Goal: Information Seeking & Learning: Find specific page/section

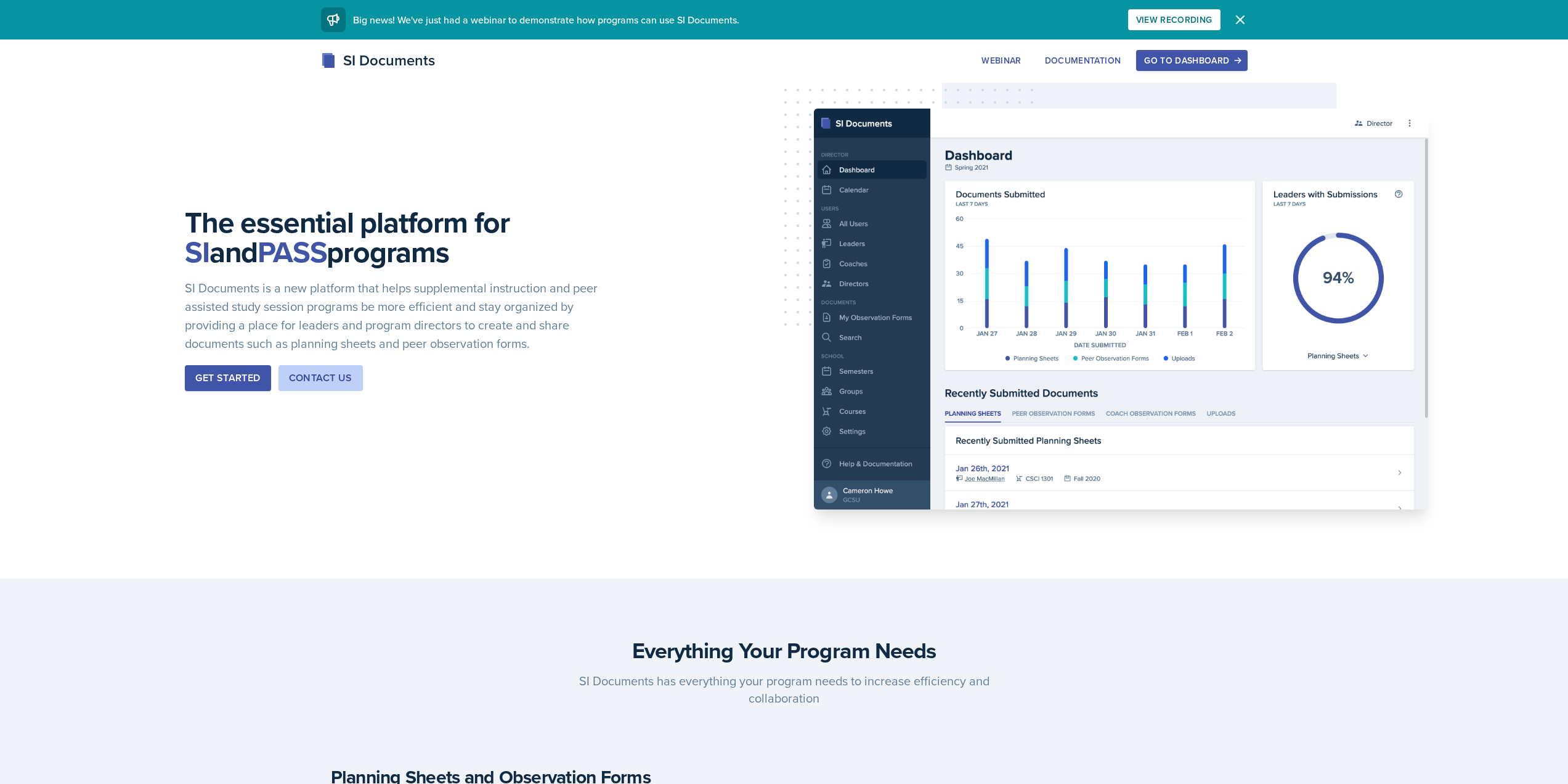
click at [1196, 50] on button "Go to Dashboard" at bounding box center [1191, 60] width 111 height 21
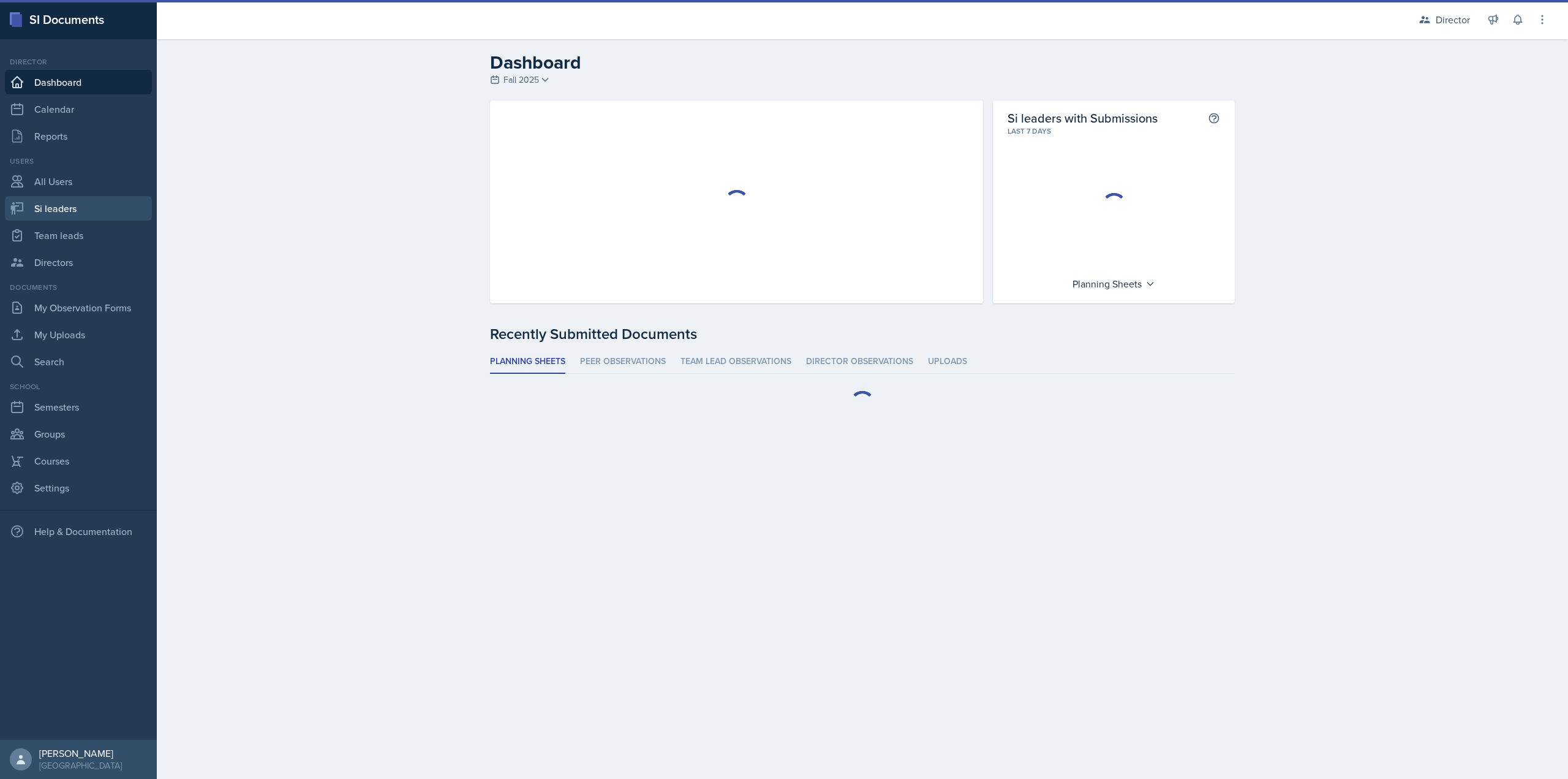
click at [32, 205] on link "Si leaders" at bounding box center [79, 208] width 147 height 25
select select "2bed604d-1099-4043-b1bc-2365e8740244"
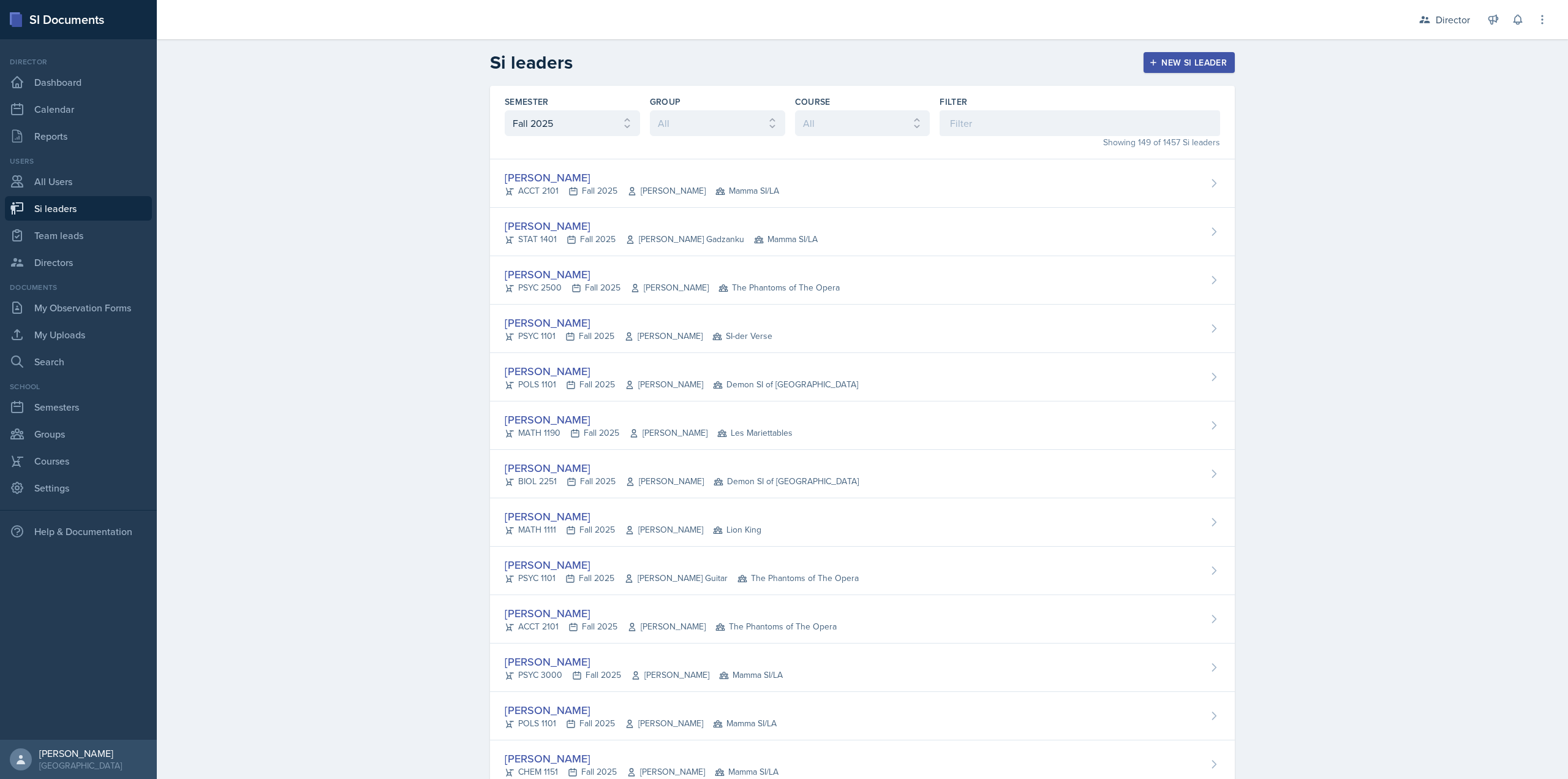
click at [959, 123] on input at bounding box center [1080, 123] width 280 height 26
type input "E"
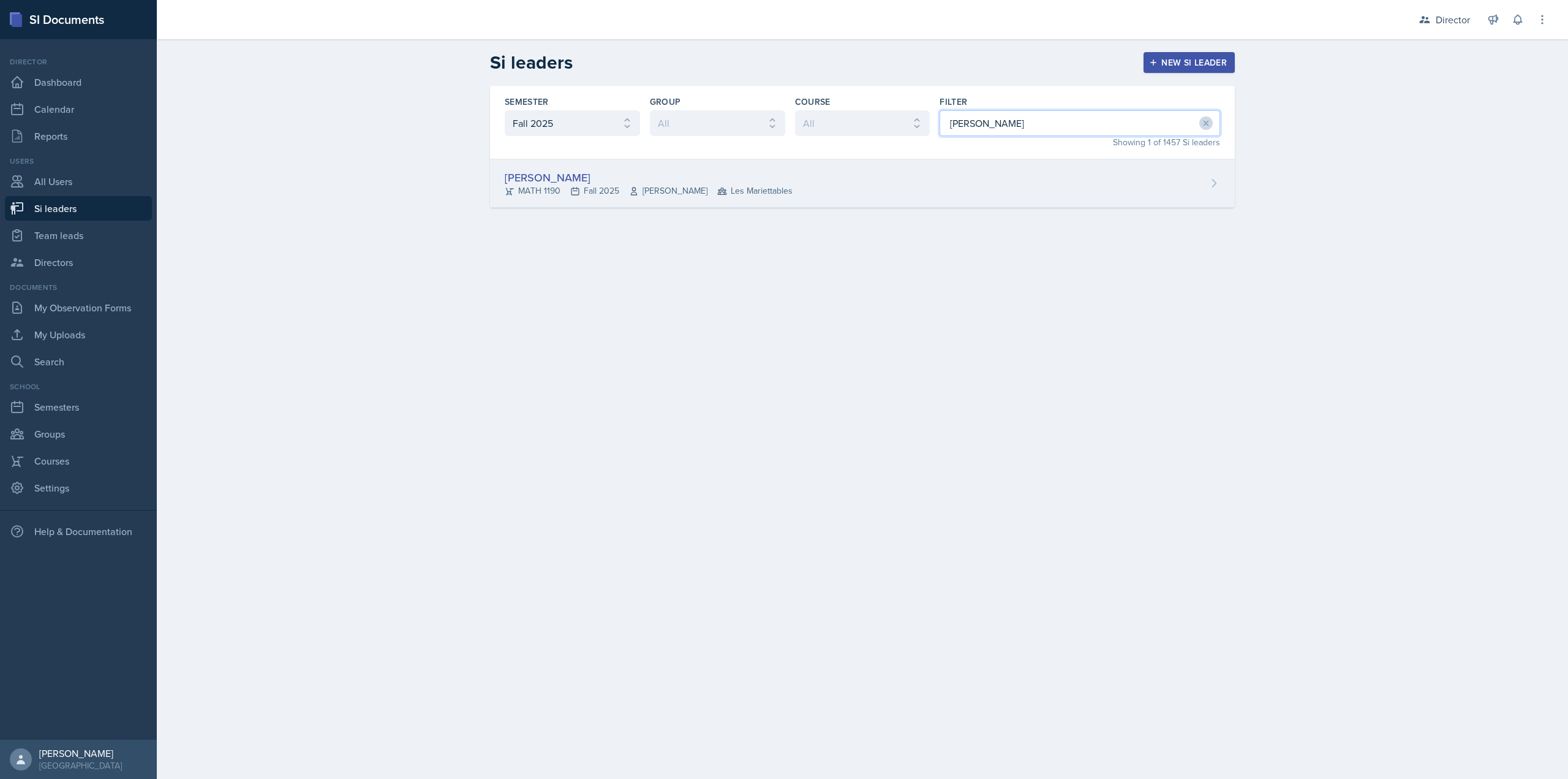
type input "Ethan"
click at [955, 179] on div "Ethan Macdonald MATH 1190 Fall 2025 Rebecca Shi Les Mariettables" at bounding box center [862, 183] width 745 height 48
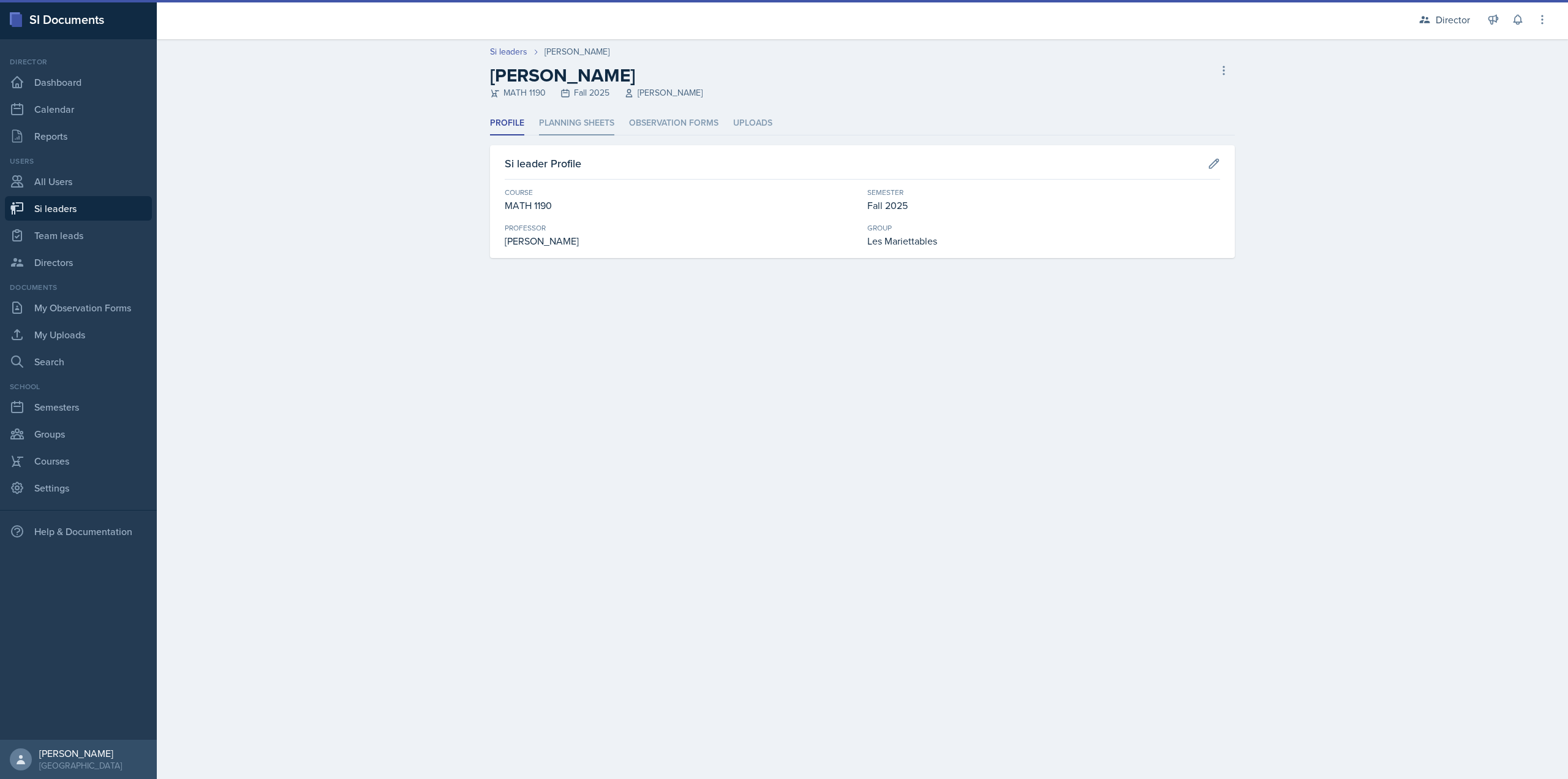
click at [588, 129] on li "Planning Sheets" at bounding box center [577, 123] width 75 height 24
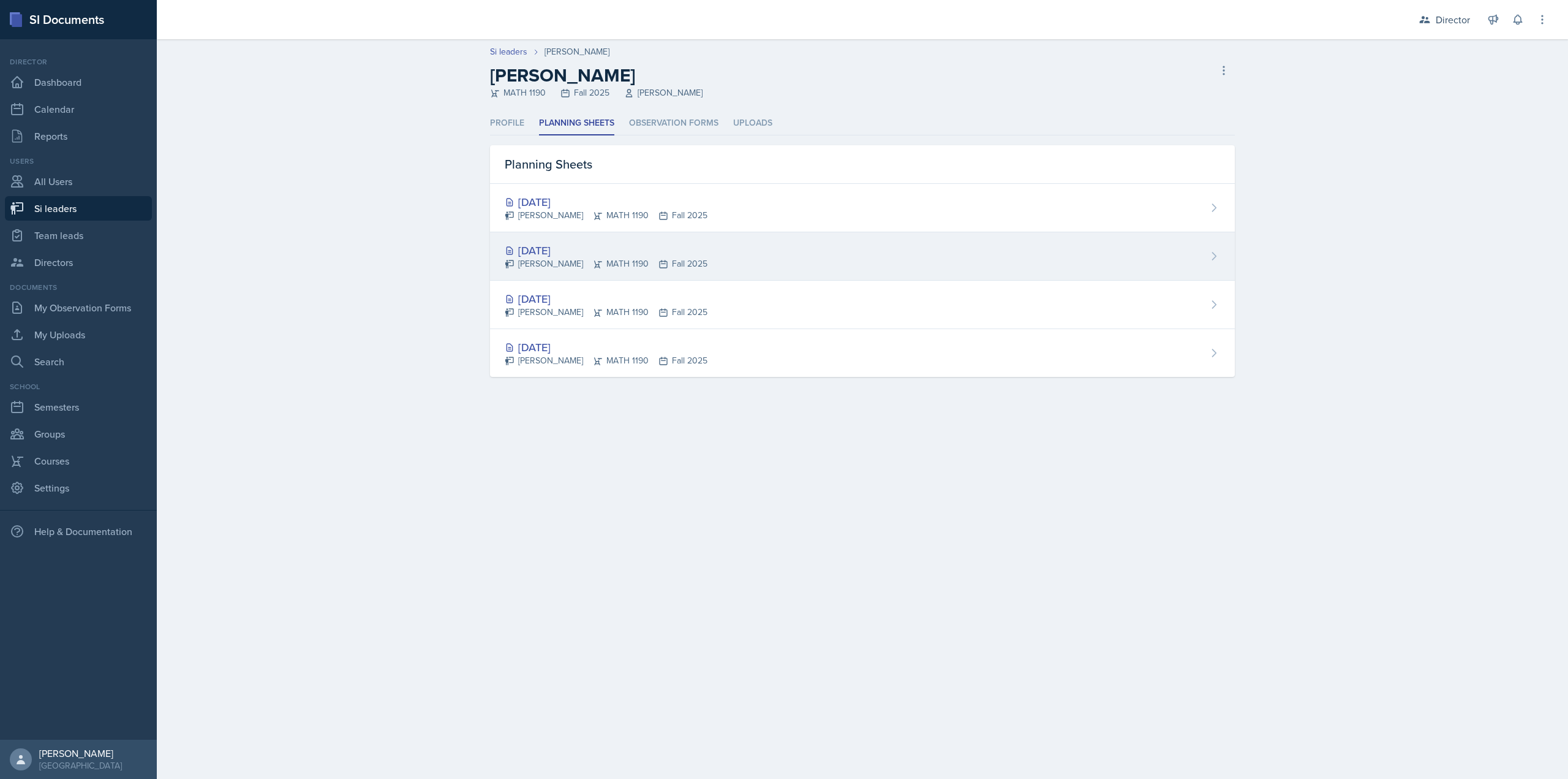
click at [631, 261] on div "Ethan Macdonald MATH 1190 Fall 2025" at bounding box center [606, 263] width 203 height 13
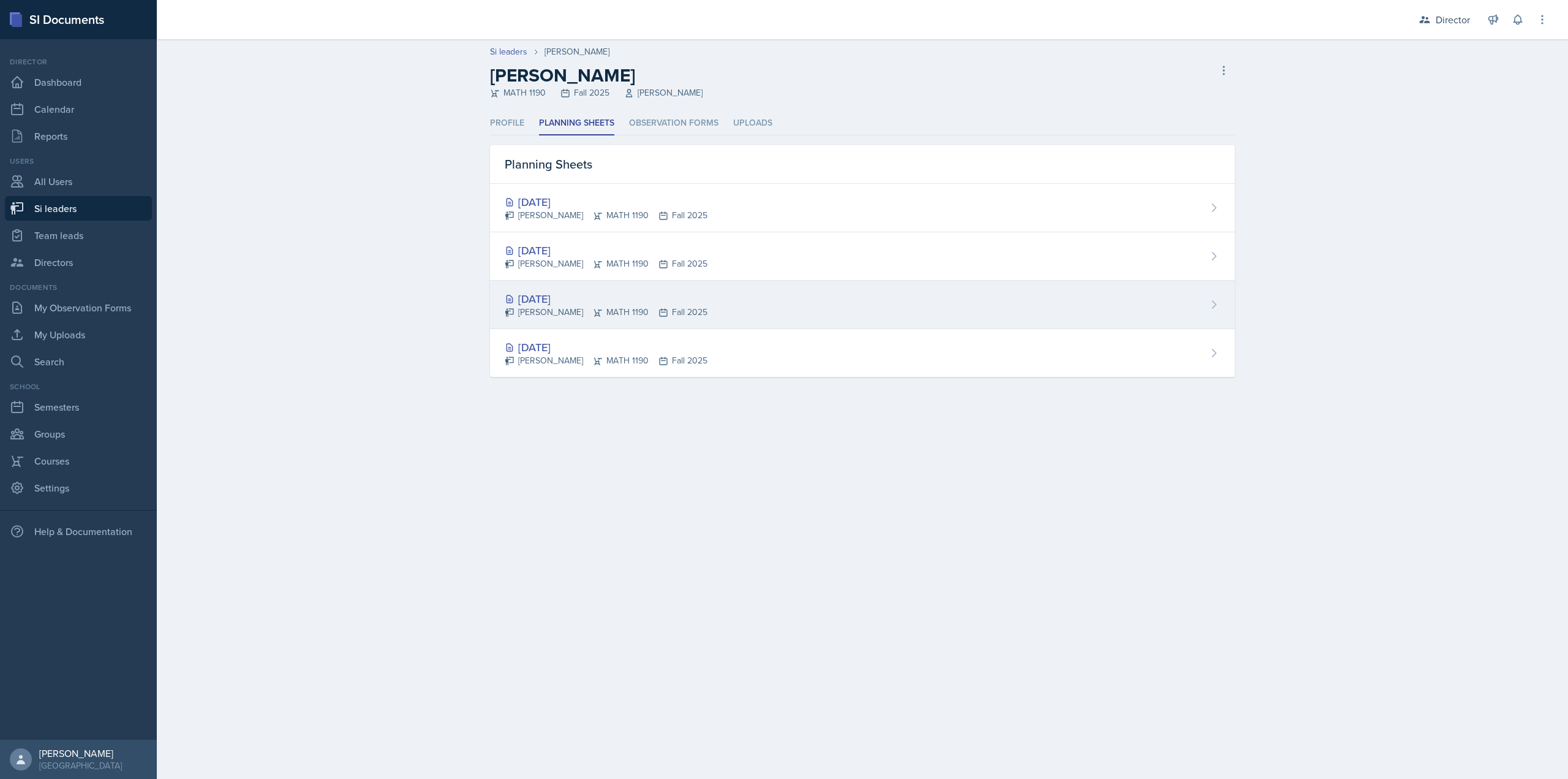
click at [785, 314] on div "Aug 25th, 2025 Ethan Macdonald MATH 1190 Fall 2025" at bounding box center [862, 304] width 745 height 48
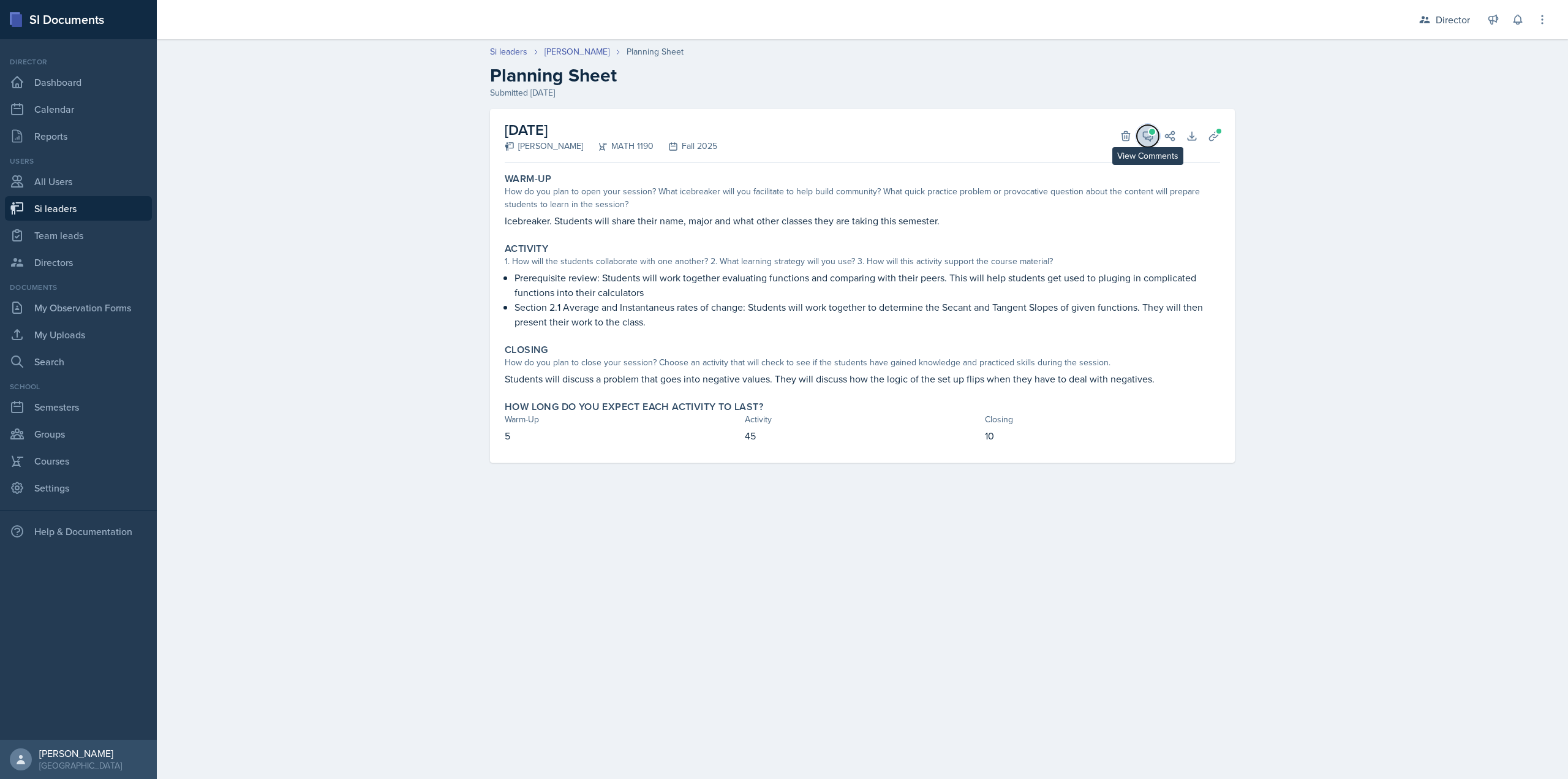
click at [1146, 135] on icon at bounding box center [1148, 136] width 12 height 12
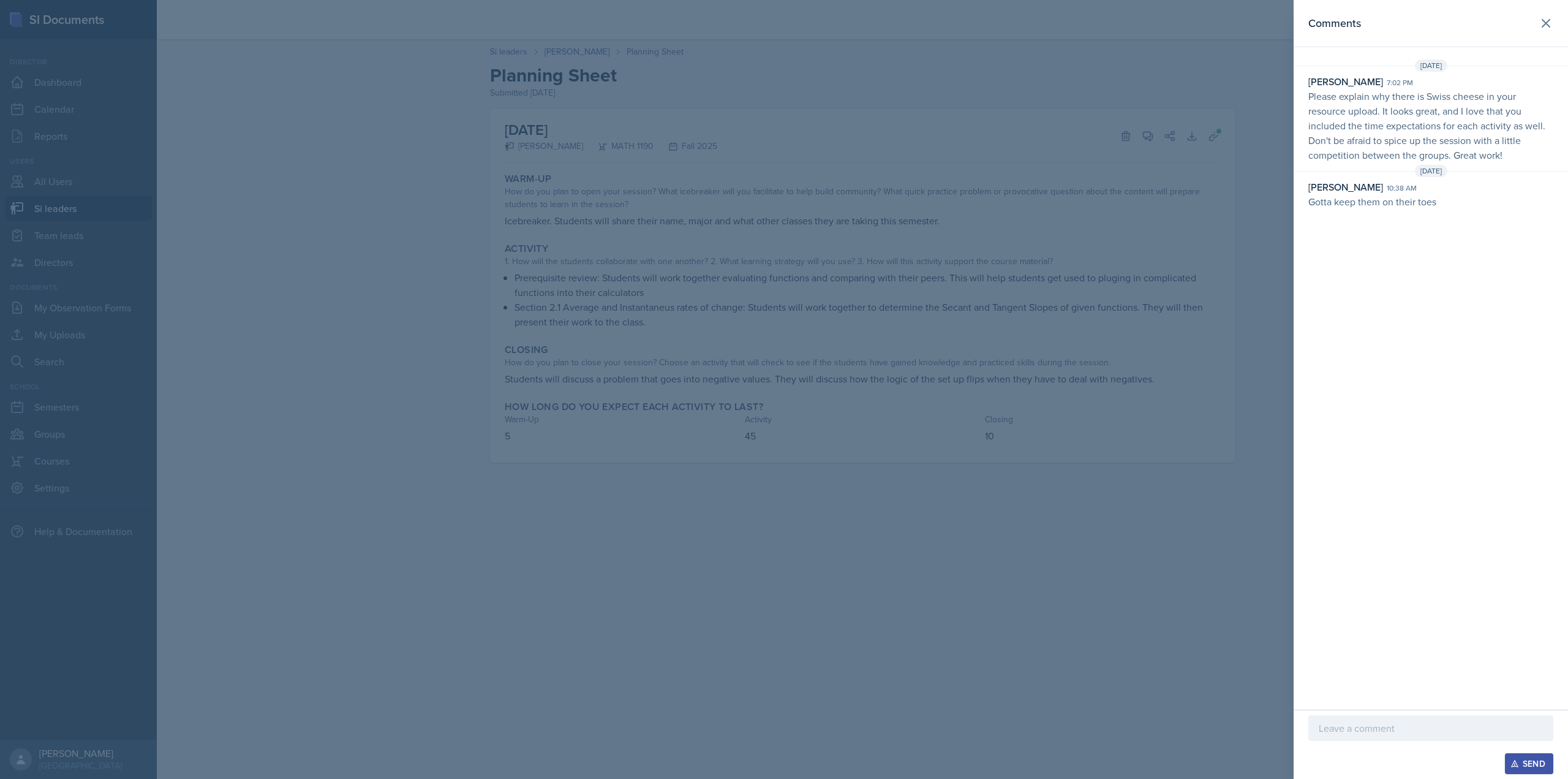
click at [983, 250] on div at bounding box center [784, 389] width 1568 height 779
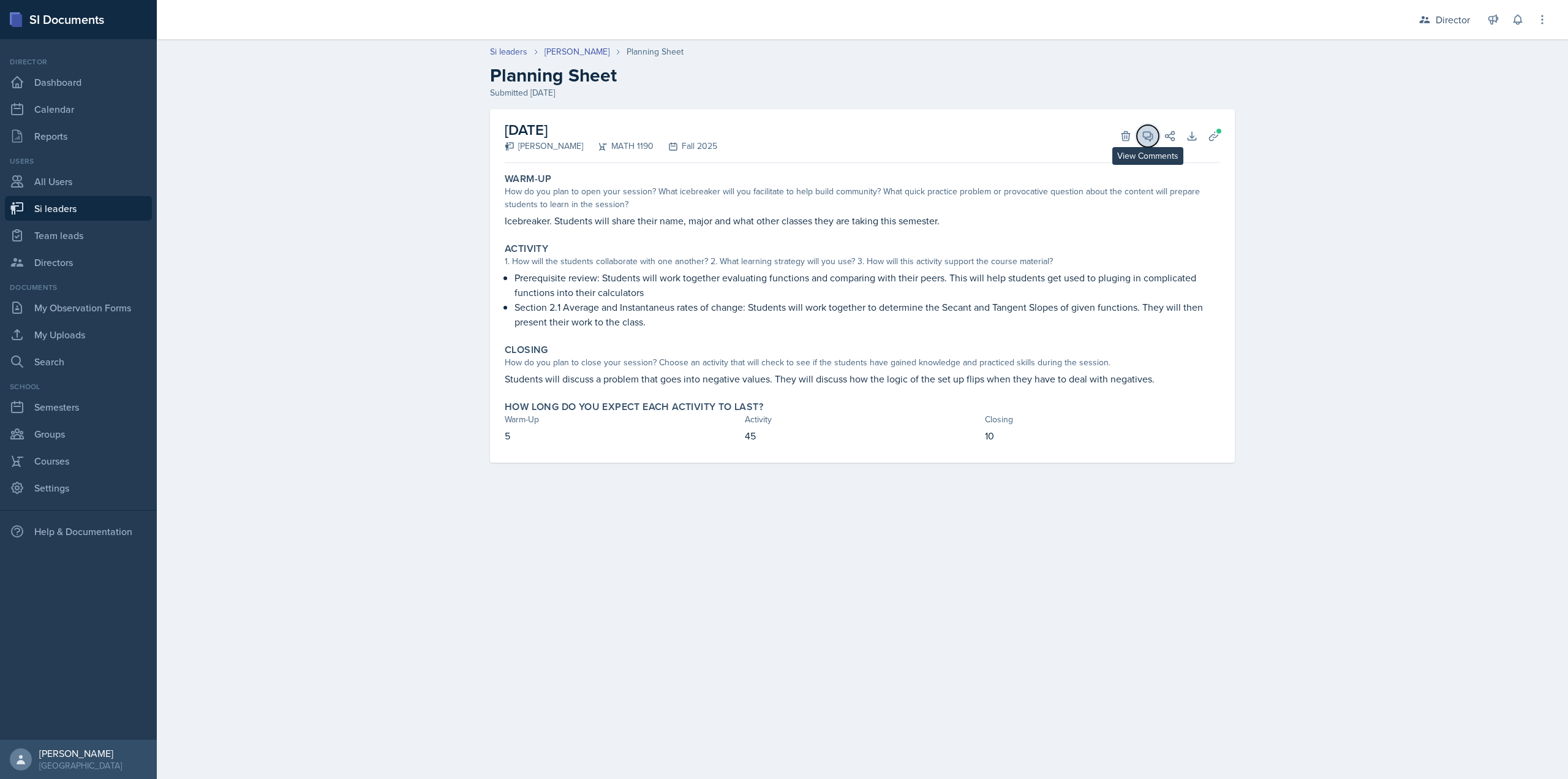
click at [1150, 139] on icon at bounding box center [1148, 136] width 12 height 12
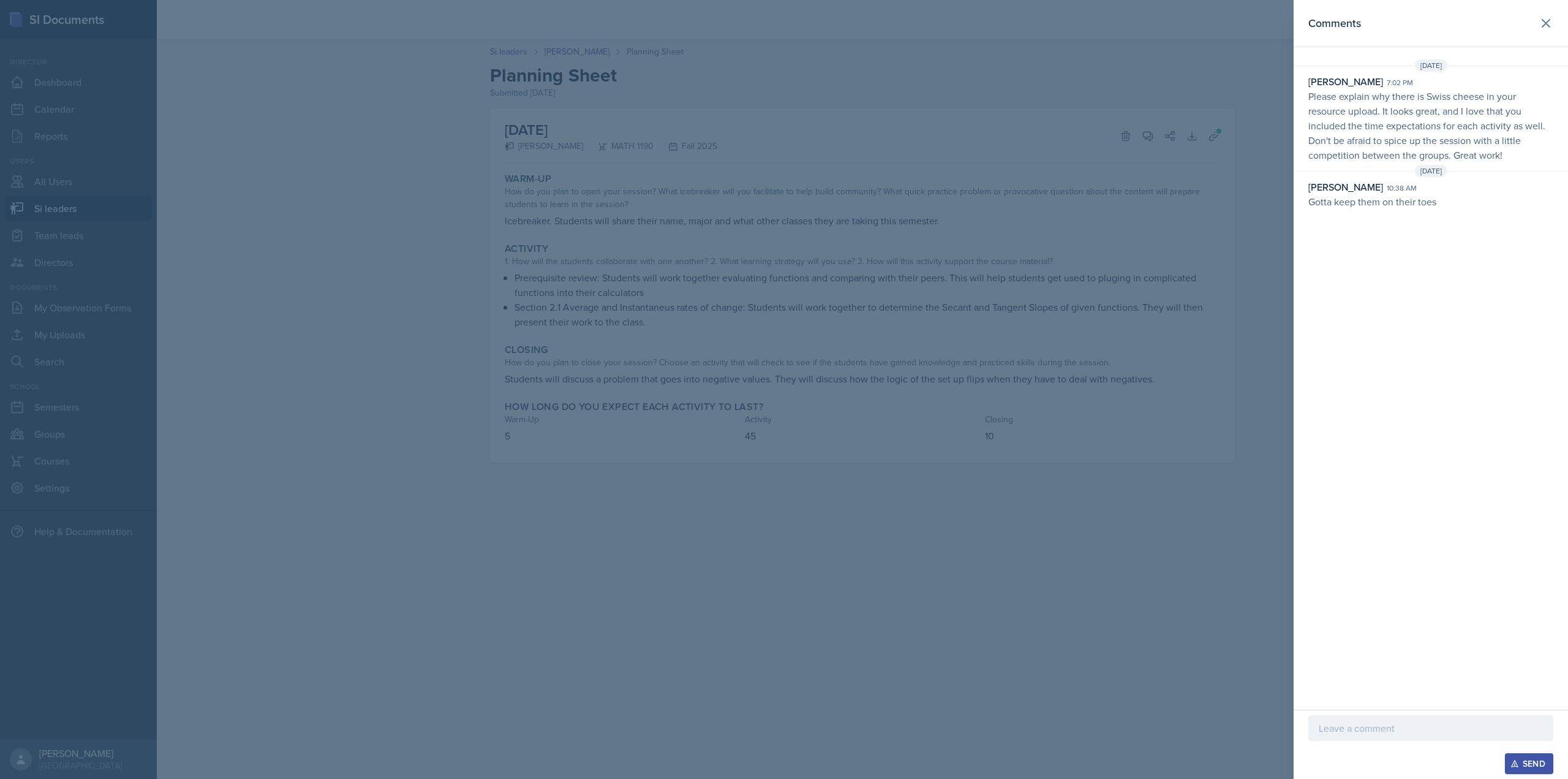
click at [937, 318] on div at bounding box center [784, 389] width 1568 height 779
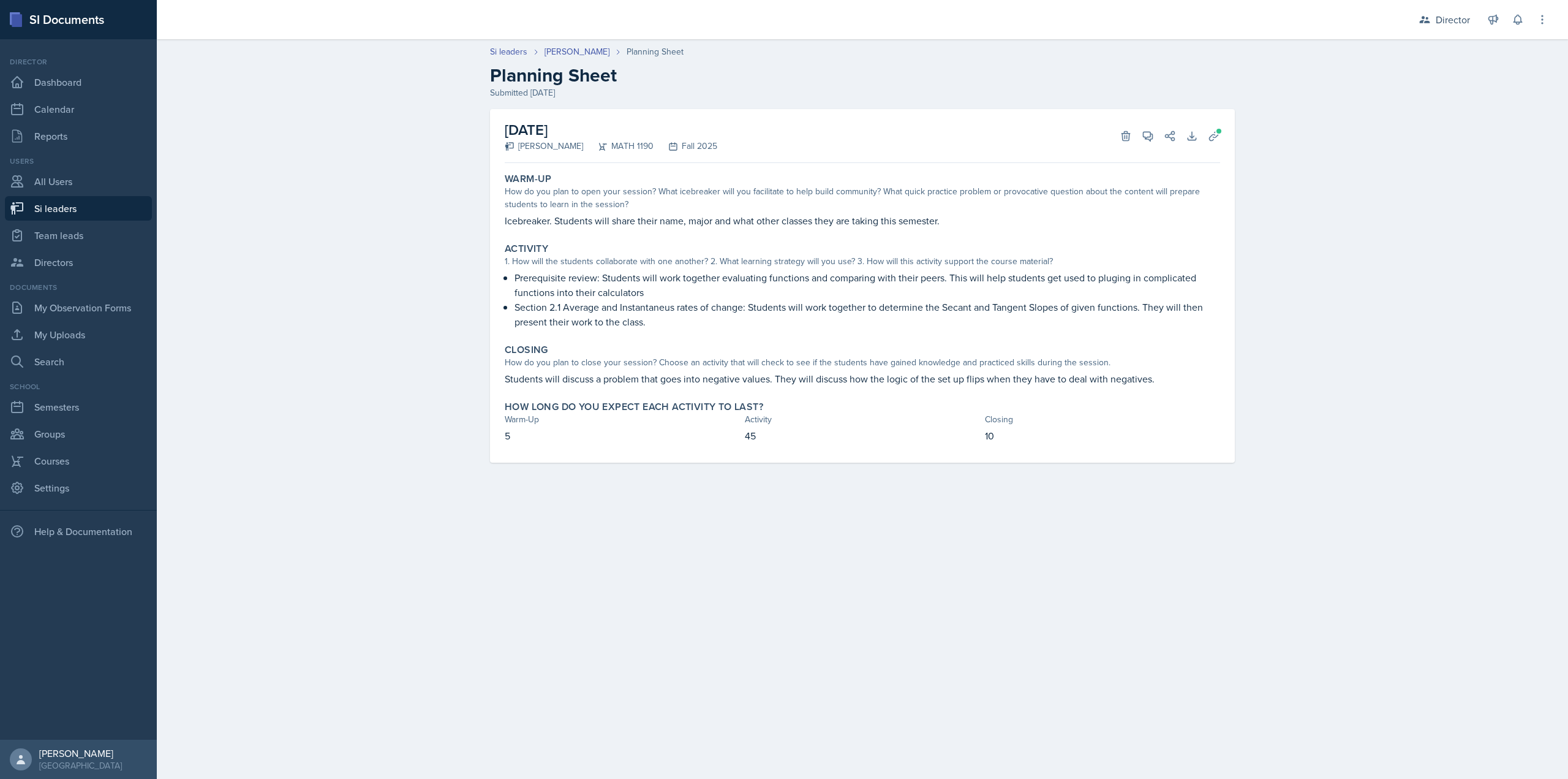
click at [1206, 145] on div "August 25th, 2025 Ethan Macdonald MATH 1190 Fall 2025 Delete View Comments Comm…" at bounding box center [862, 135] width 715 height 54
click at [1212, 138] on icon at bounding box center [1214, 136] width 12 height 12
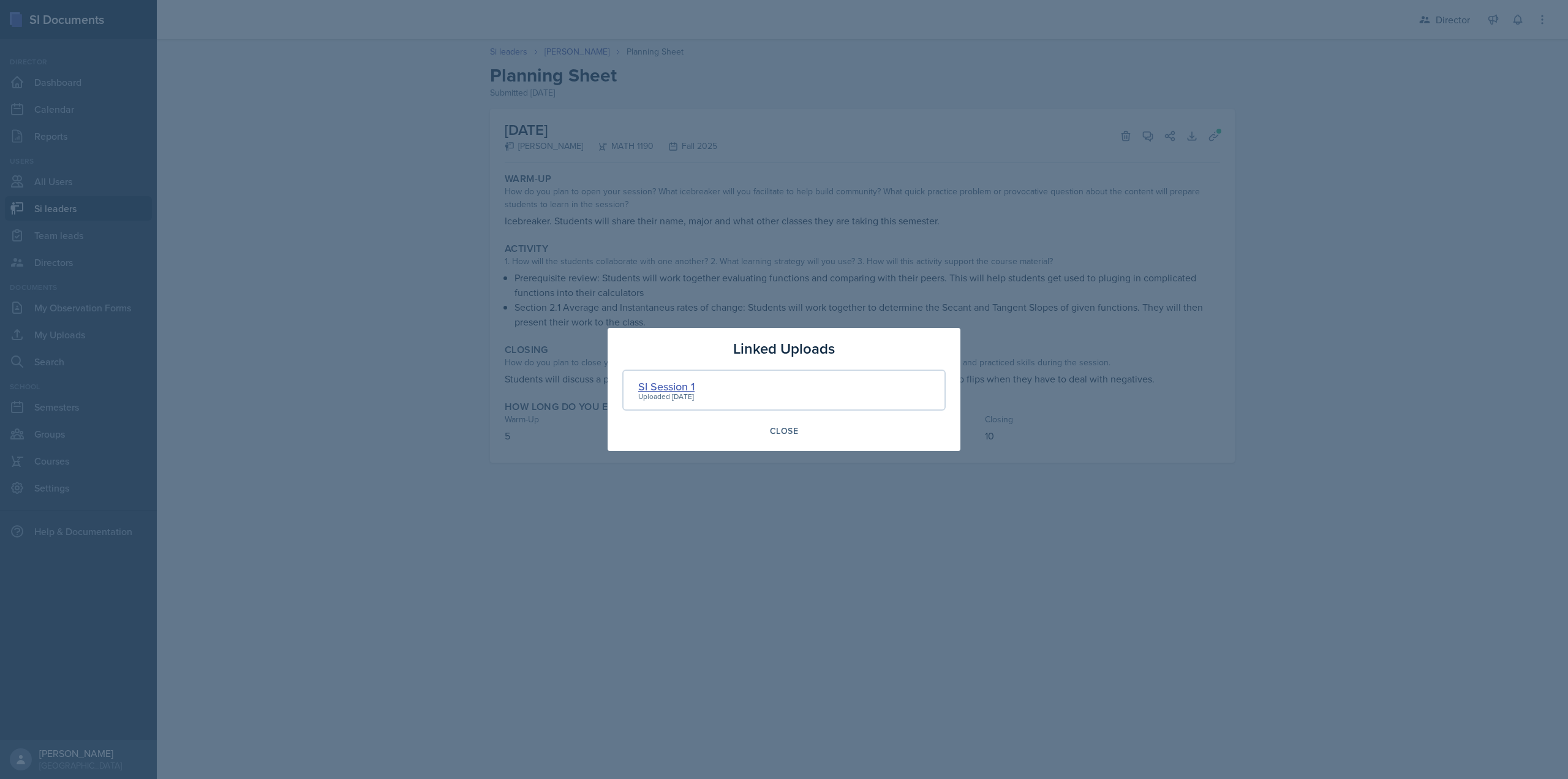
click at [676, 388] on div "SI Session 1" at bounding box center [667, 386] width 57 height 16
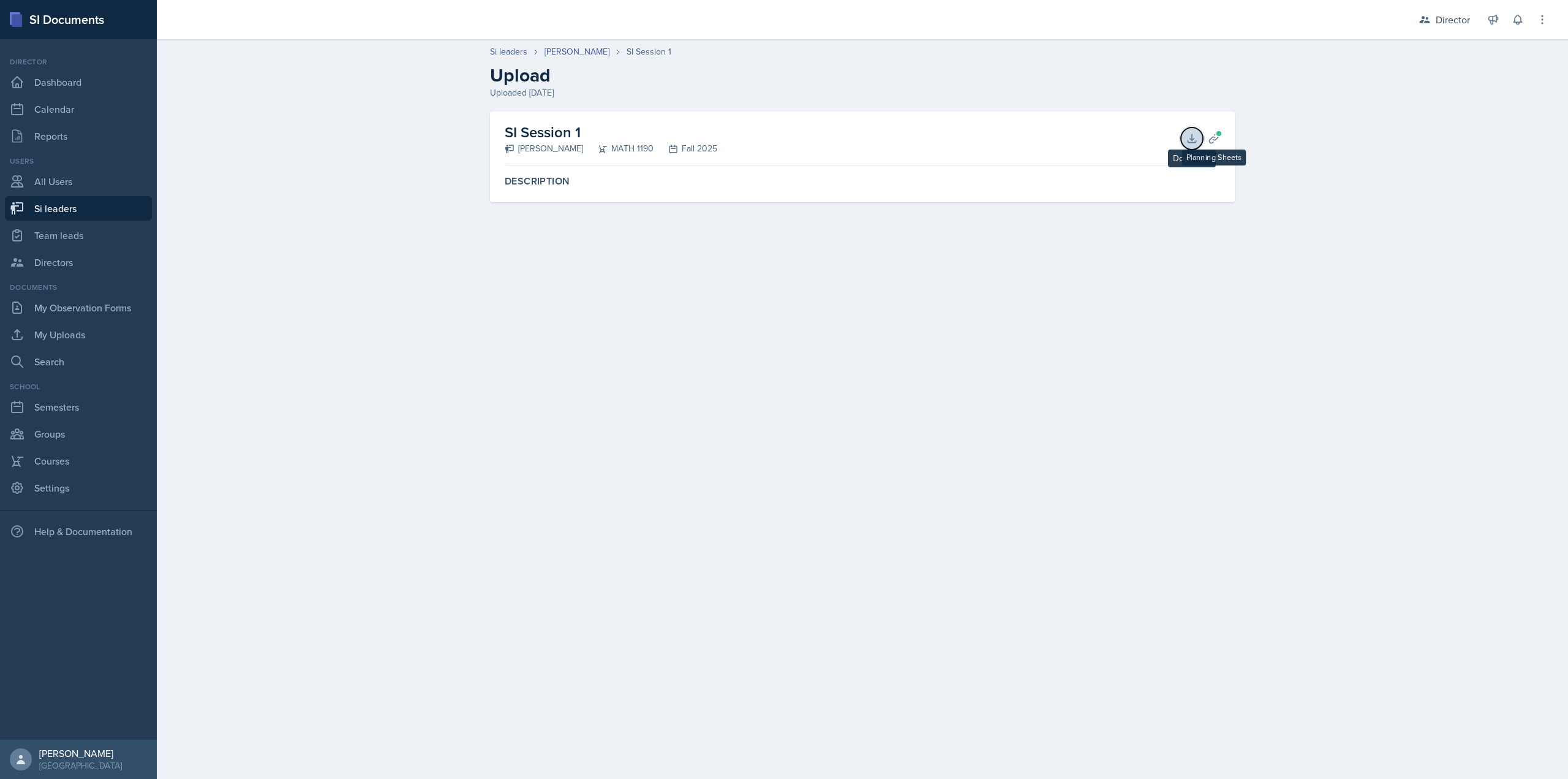
click at [1195, 141] on icon at bounding box center [1191, 138] width 8 height 8
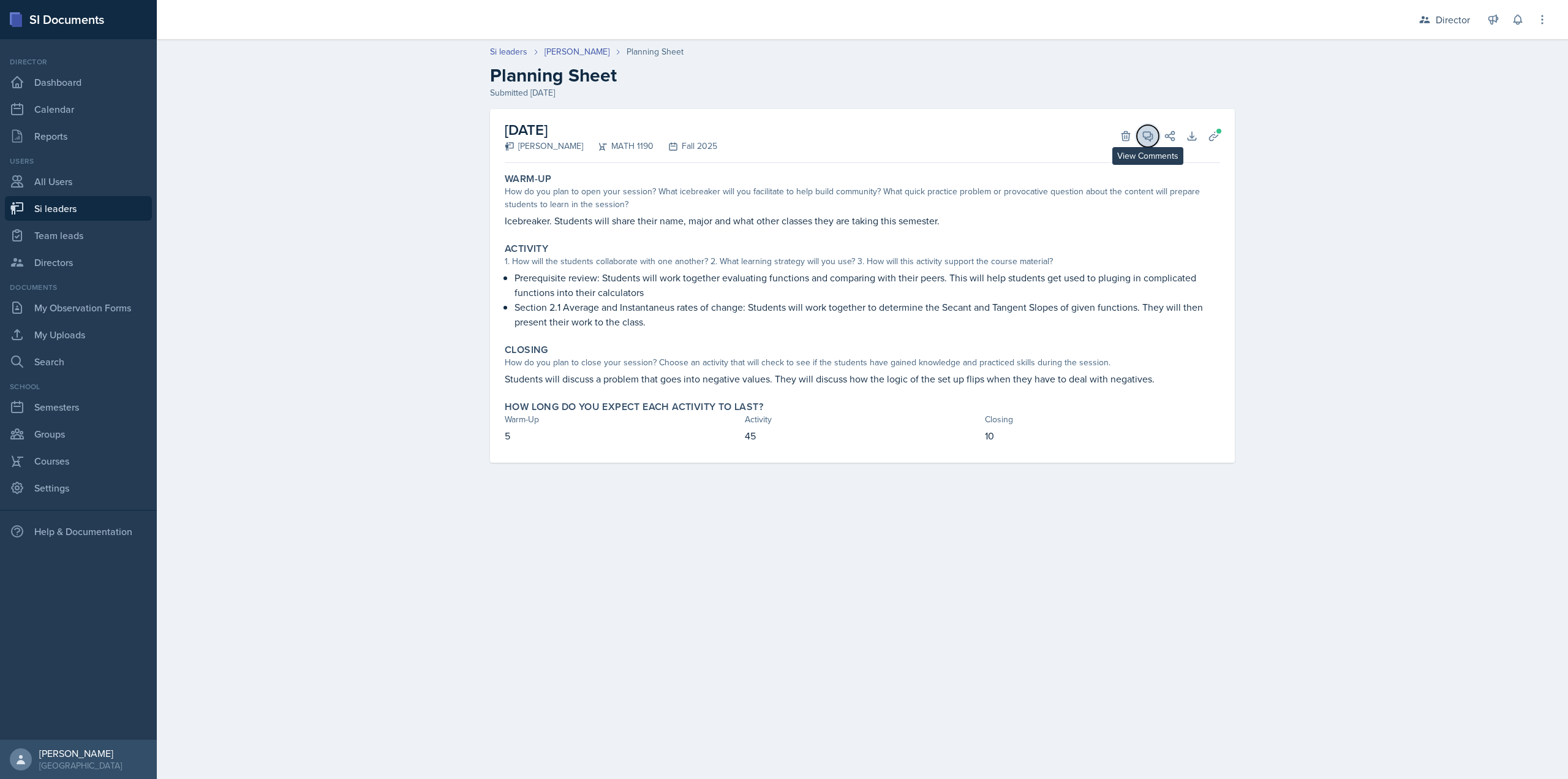
click at [1144, 141] on icon at bounding box center [1148, 136] width 12 height 12
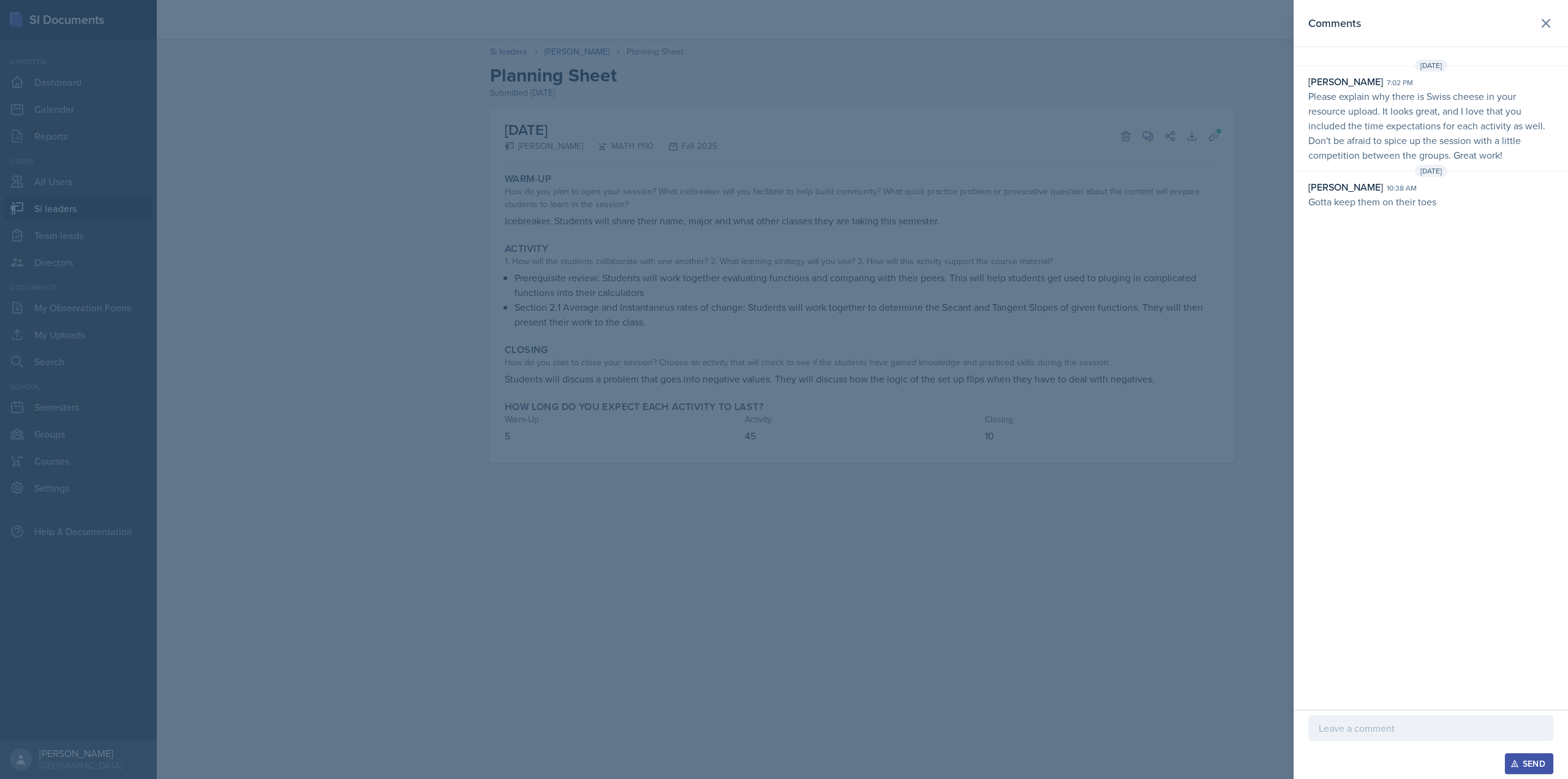
click at [906, 173] on div at bounding box center [784, 389] width 1568 height 779
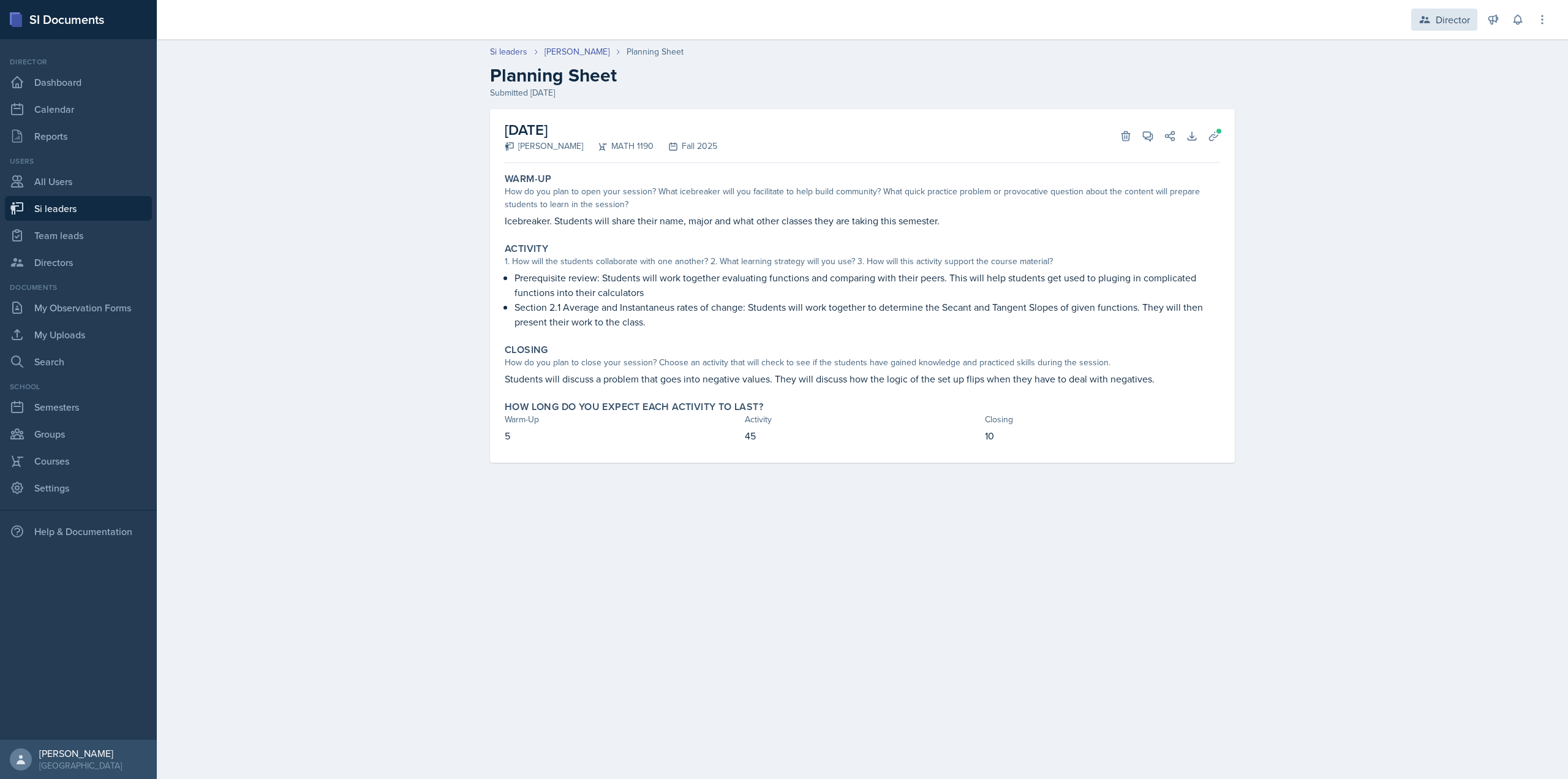
click at [1431, 27] on div "Director" at bounding box center [1444, 20] width 66 height 22
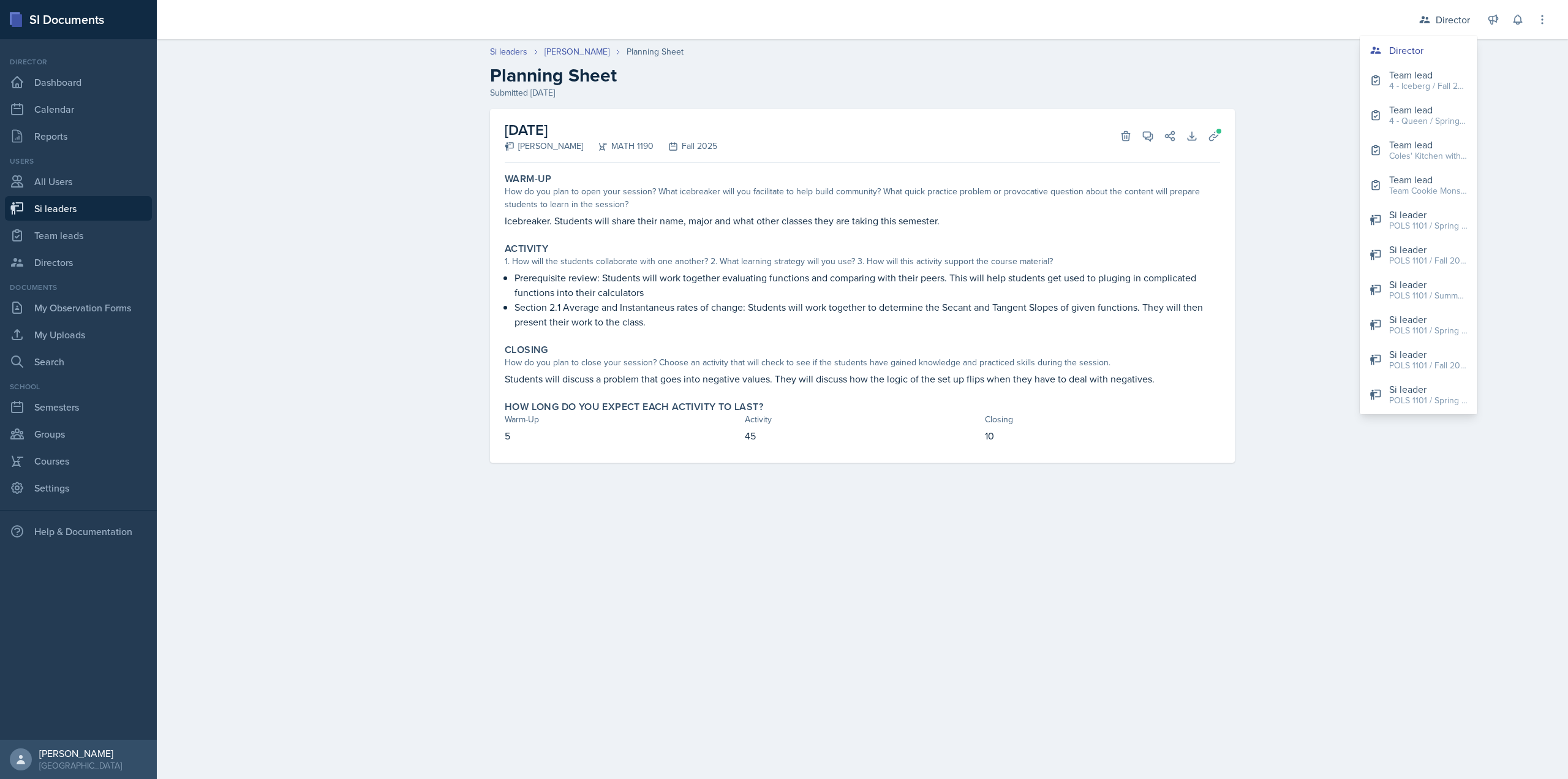
click at [1432, 21] on div "Director" at bounding box center [1444, 20] width 66 height 22
click at [41, 216] on link "Si leaders" at bounding box center [79, 208] width 147 height 25
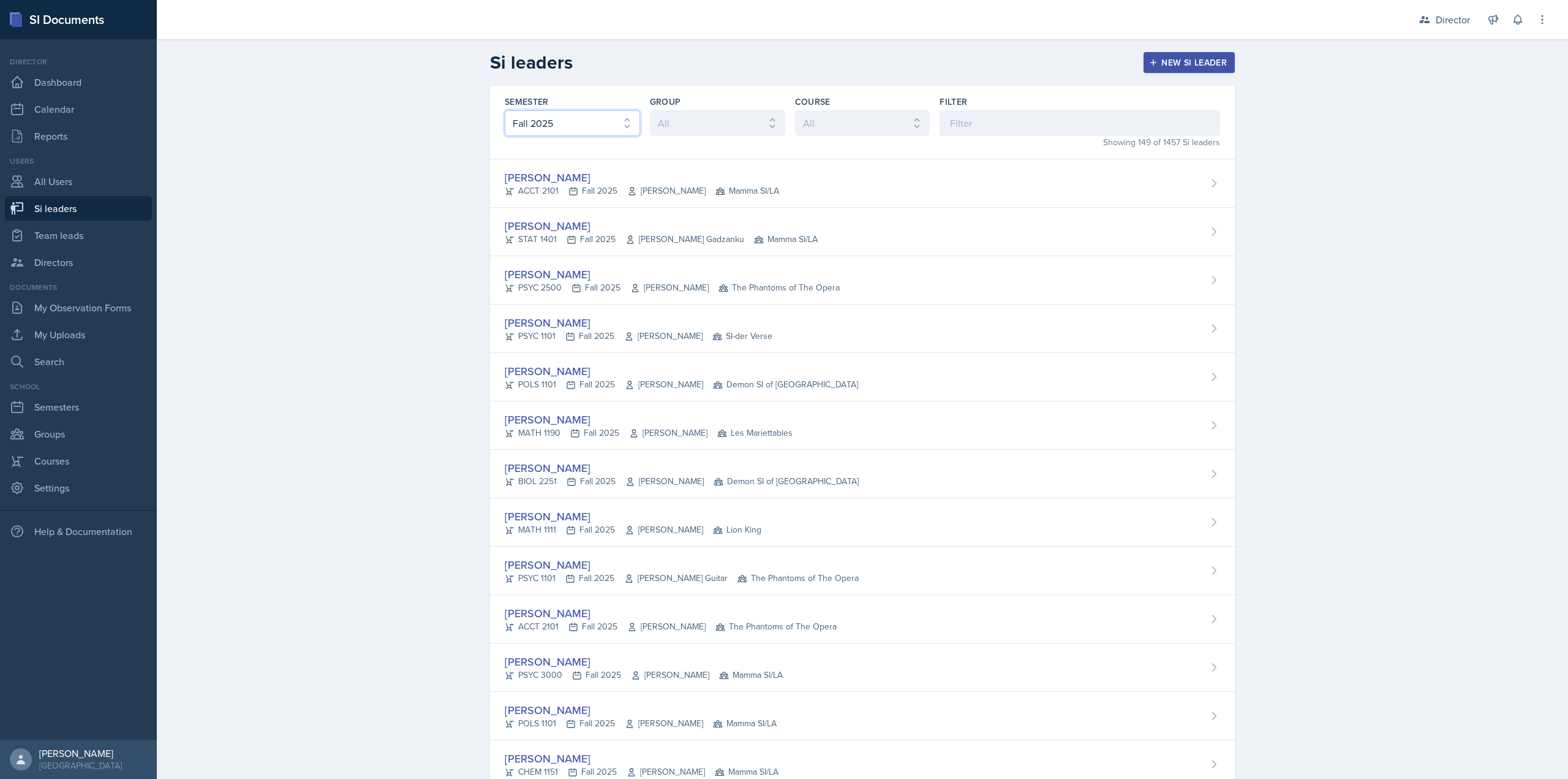
click at [584, 131] on select "All Fall 2025 Summer 2025 Spring 2025 Fall 2024 Summer 2024 Spring 2024 Fall 20…" at bounding box center [572, 123] width 135 height 26
select select "144cdeaf-1b7d-41d5-a537-300fc8f1def0"
click at [505, 111] on select "All Fall 2025 Summer 2025 Spring 2025 Fall 2024 Summer 2024 Spring 2024 Fall 20…" at bounding box center [572, 123] width 135 height 26
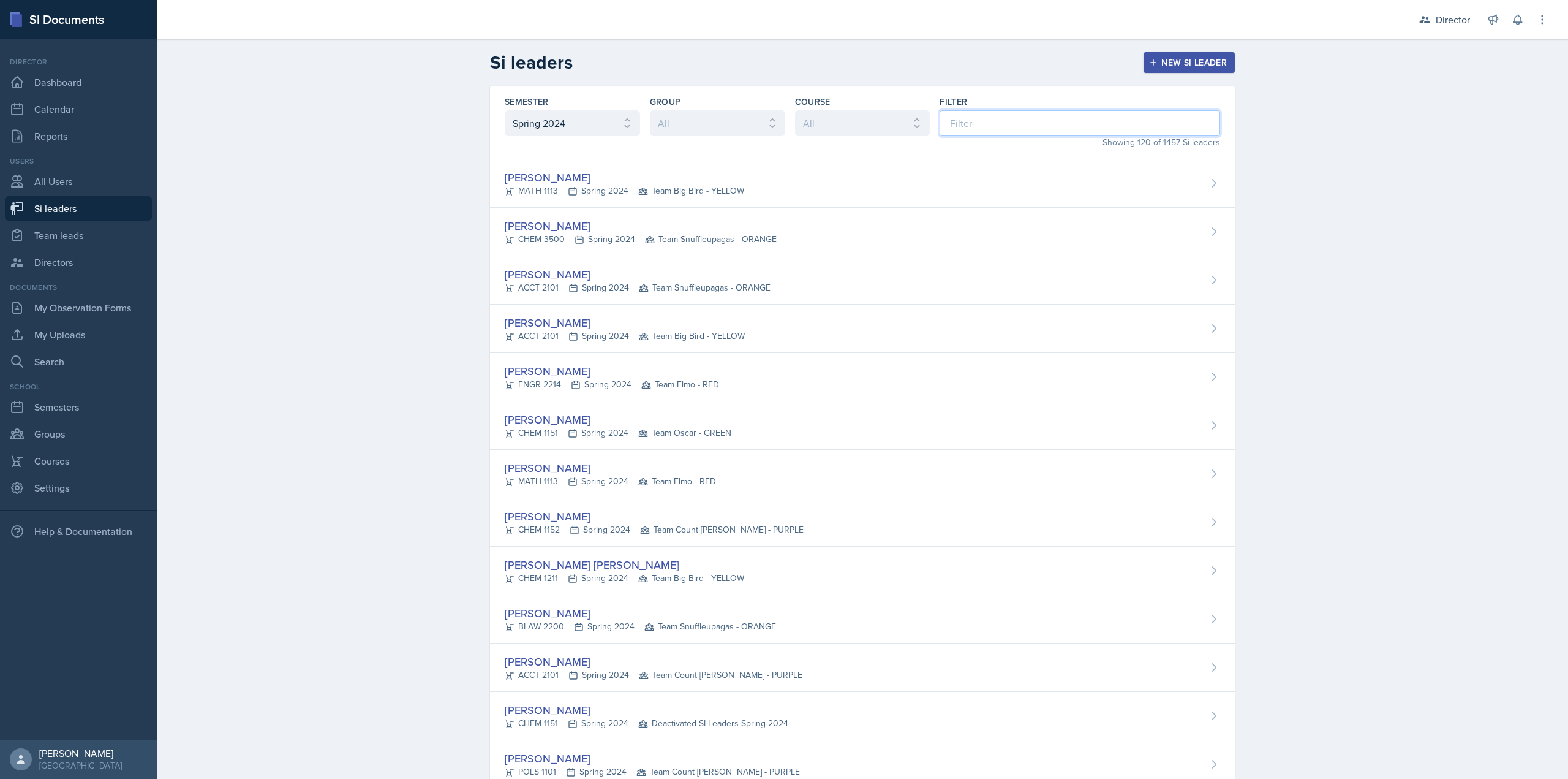
click at [1011, 130] on input at bounding box center [1080, 123] width 280 height 26
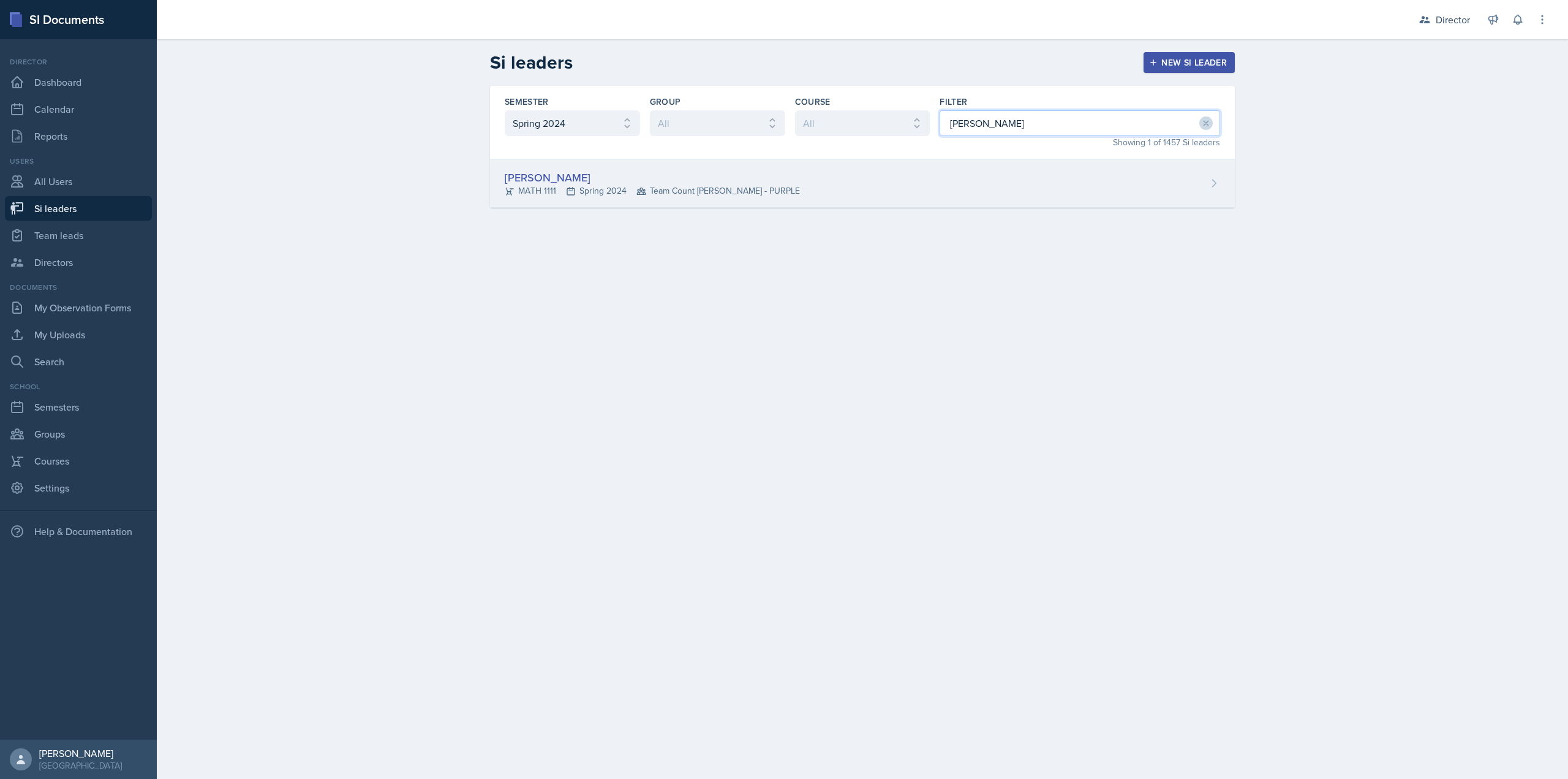
type input "Lani"
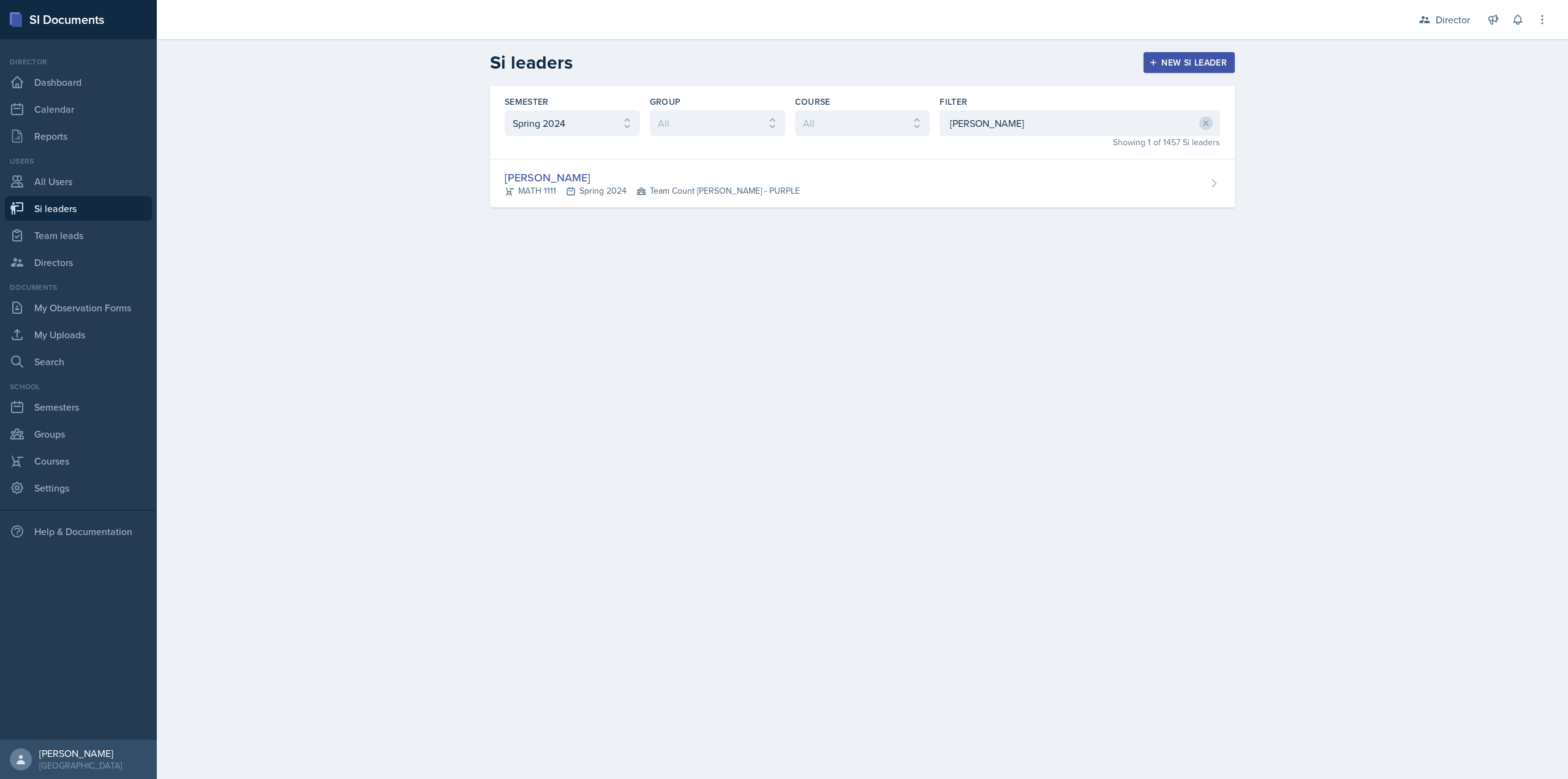
click at [966, 192] on div "LaNiesha Sparks MATH 1111 Spring 2024 Team Count Grover - PURPLE" at bounding box center [862, 183] width 745 height 48
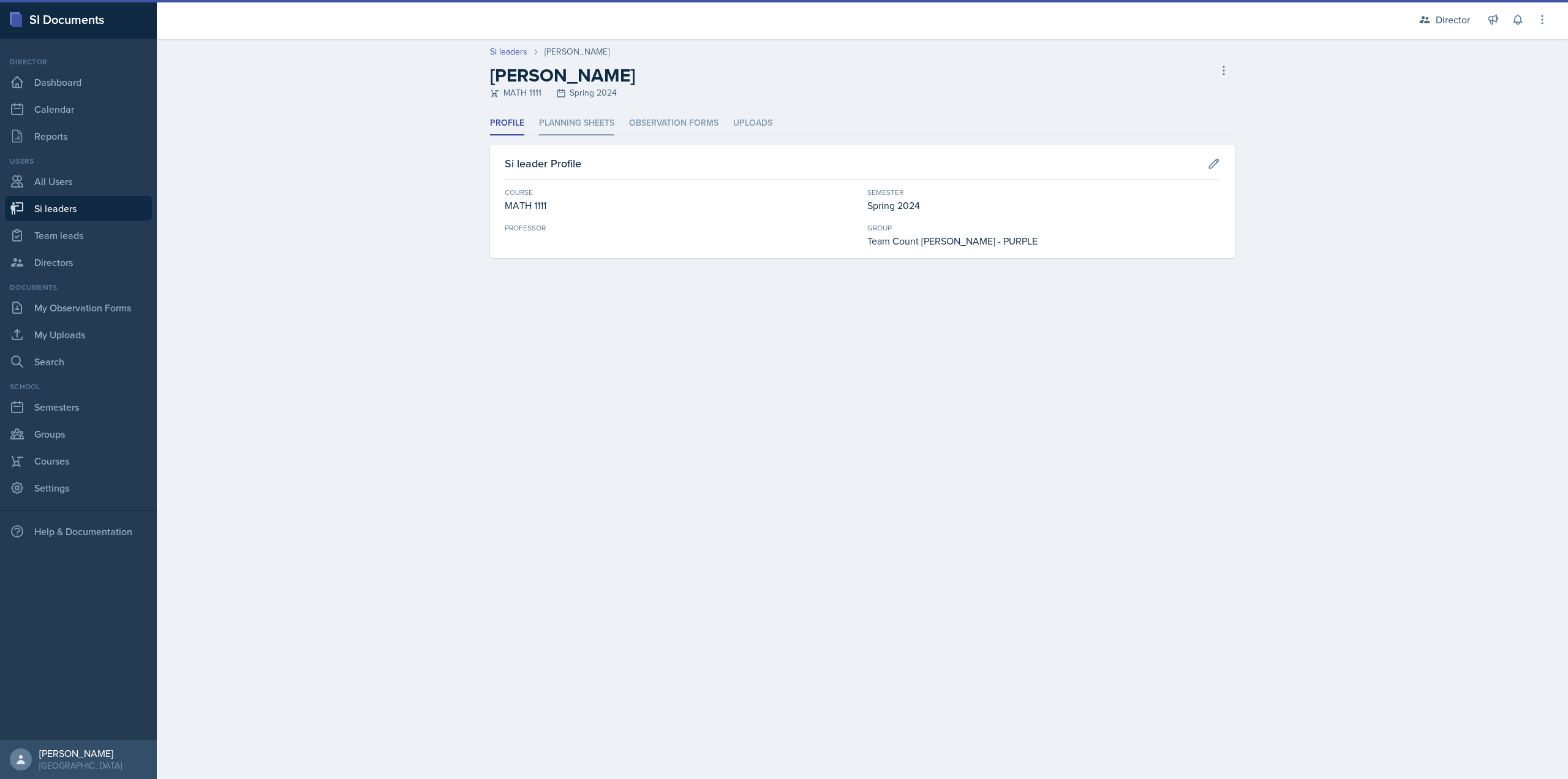
click at [572, 115] on li "Planning Sheets" at bounding box center [577, 123] width 75 height 24
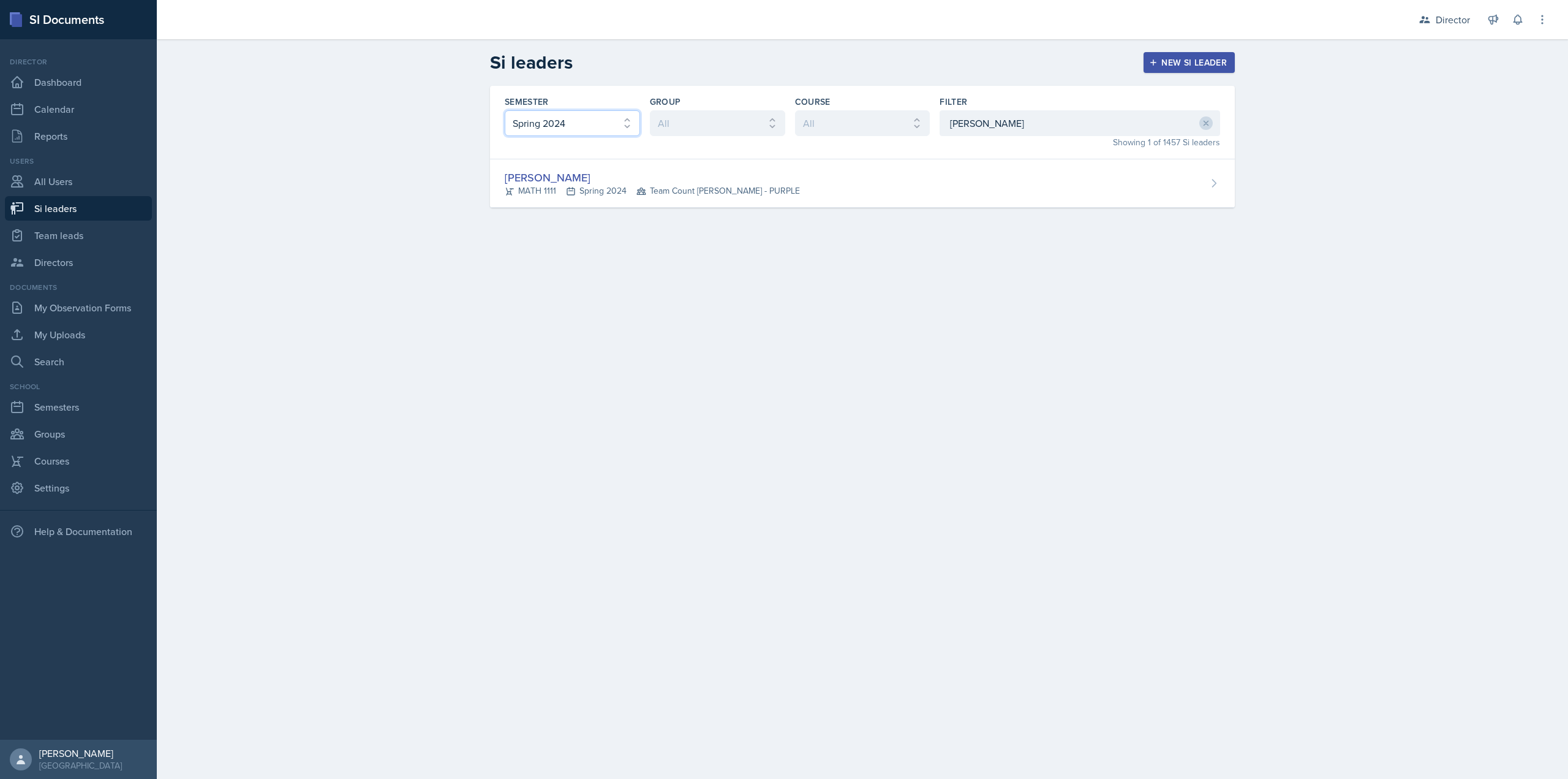
click at [517, 128] on select "All Fall 2025 Summer 2025 Spring 2025 Fall 2024 Summer 2024 Spring 2024 Fall 20…" at bounding box center [572, 123] width 135 height 26
select select "a8ed5ca7-d3a3-44eb-ad59-ceca828f7d72"
click at [505, 111] on select "All Fall 2025 Summer 2025 Spring 2025 Fall 2024 Summer 2024 Spring 2024 Fall 20…" at bounding box center [572, 123] width 135 height 26
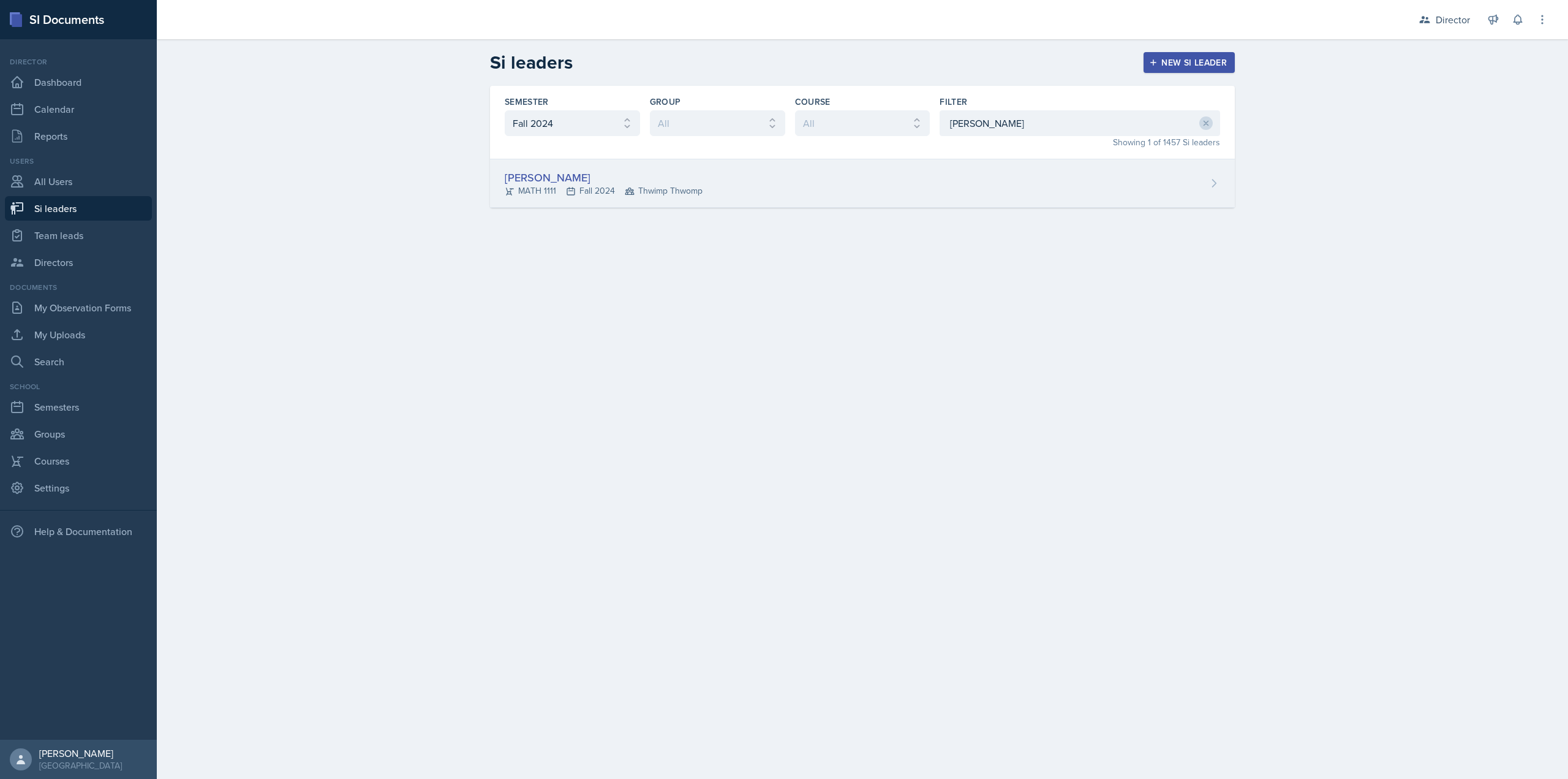
click at [783, 184] on div "LaNiesha Sparks MATH 1111 Fall 2024 Thwimp Thwomp" at bounding box center [862, 183] width 745 height 48
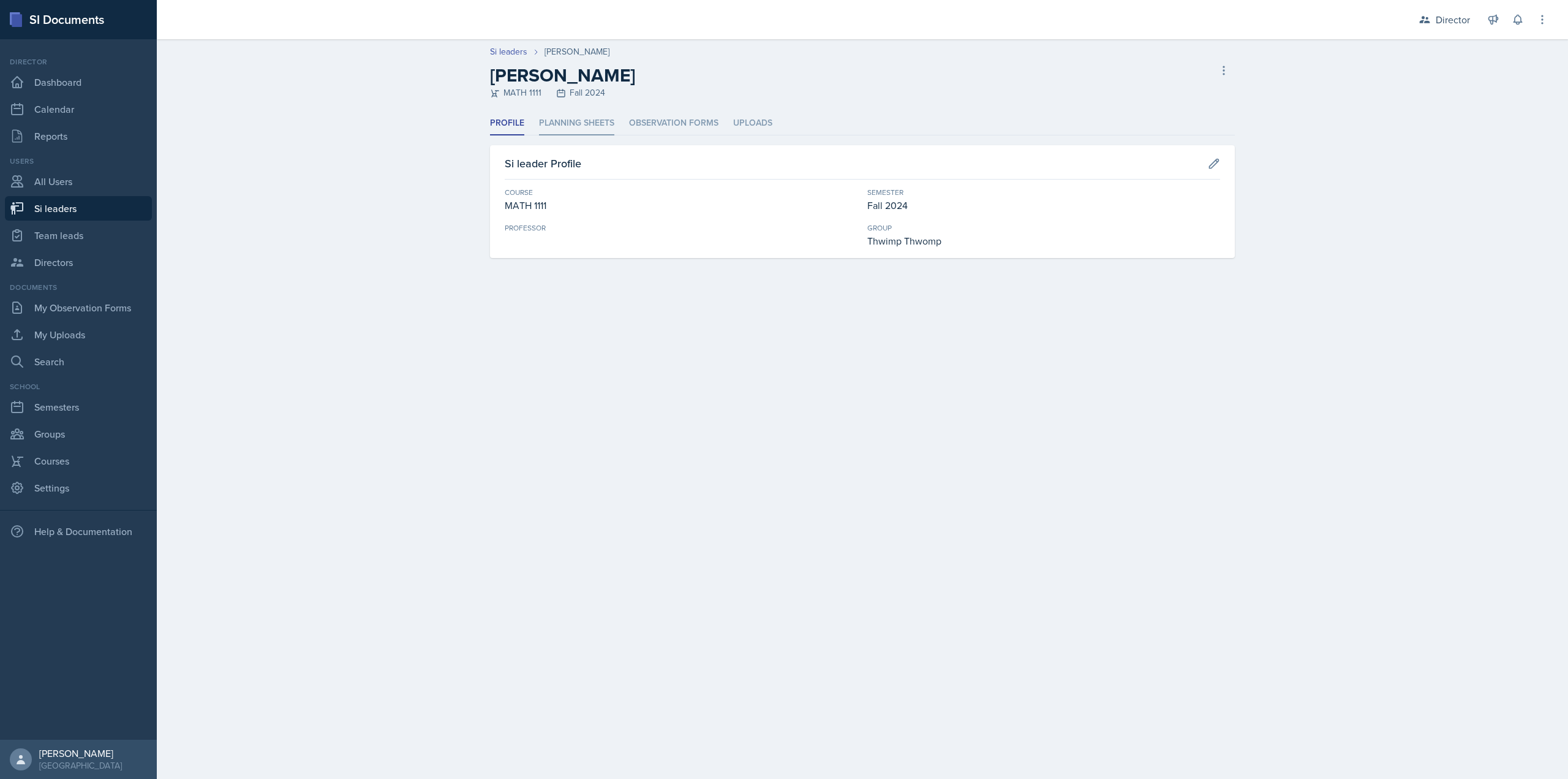
click at [579, 129] on li "Planning Sheets" at bounding box center [577, 123] width 75 height 24
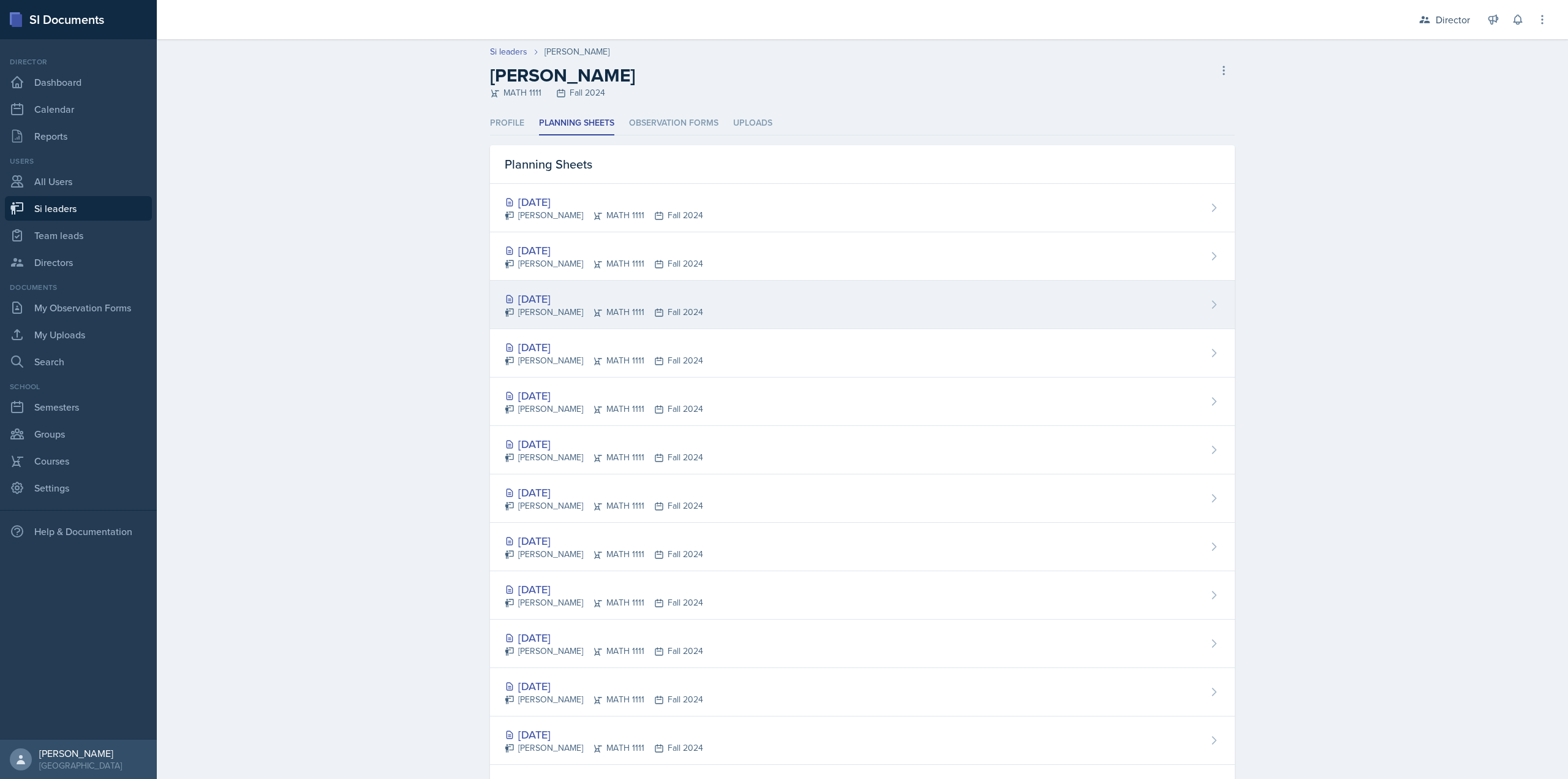
click at [588, 283] on div "Aug 27th, 2025 LaNiesha Sparks MATH 1111 Fall 2024" at bounding box center [862, 304] width 745 height 48
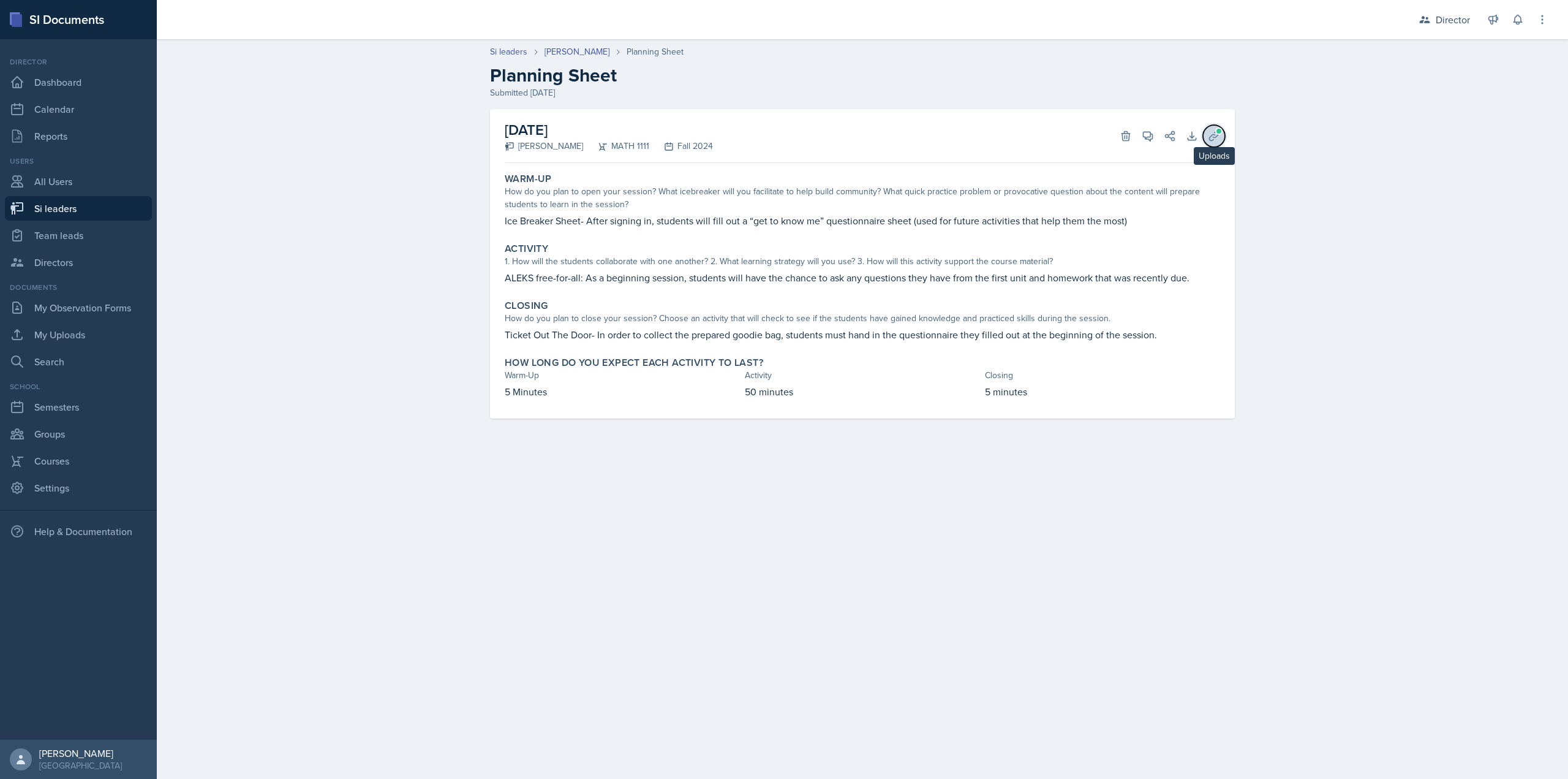
click at [1218, 135] on icon at bounding box center [1213, 135] width 9 height 9
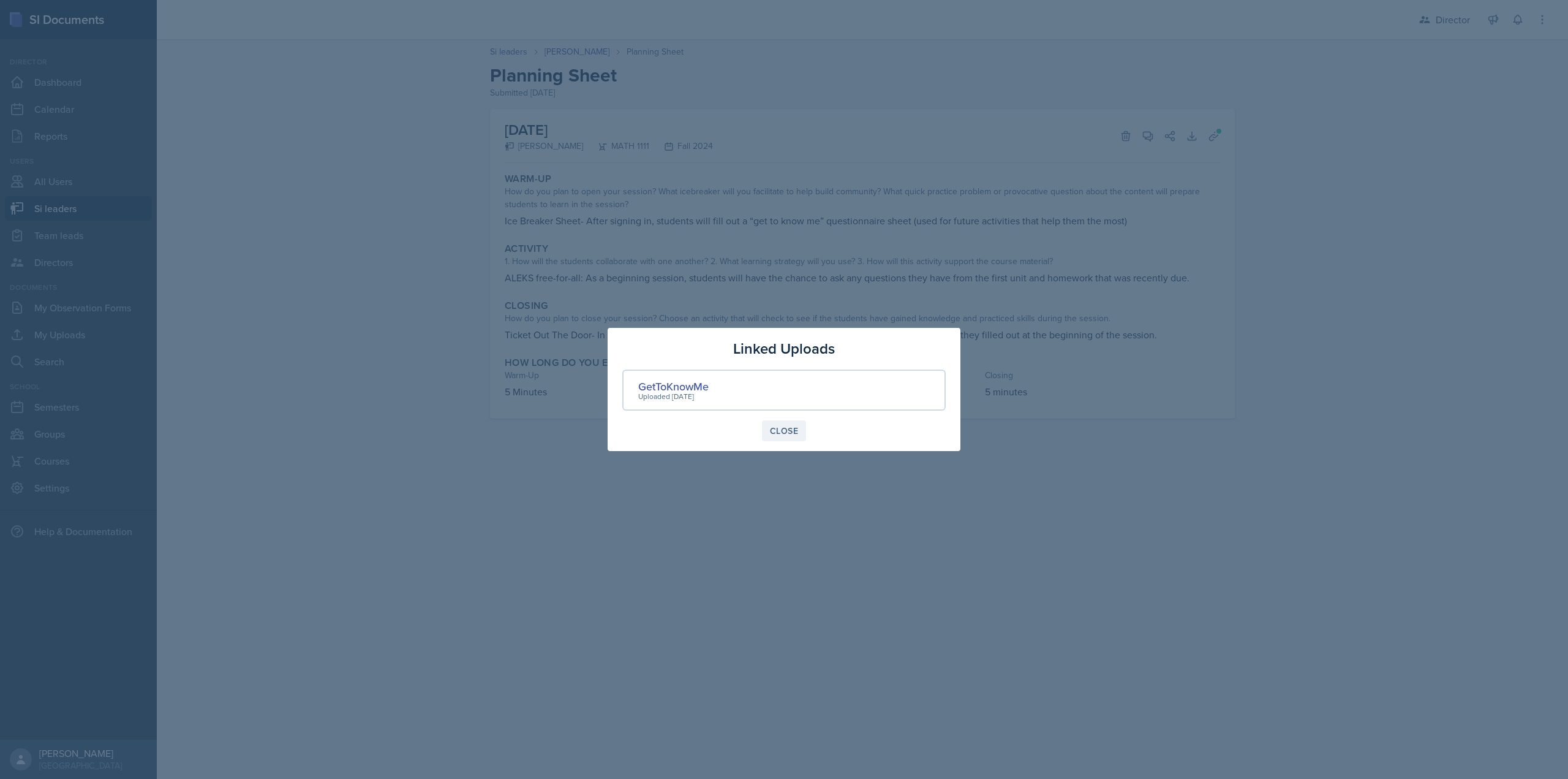
click at [783, 434] on div "Close" at bounding box center [784, 430] width 28 height 9
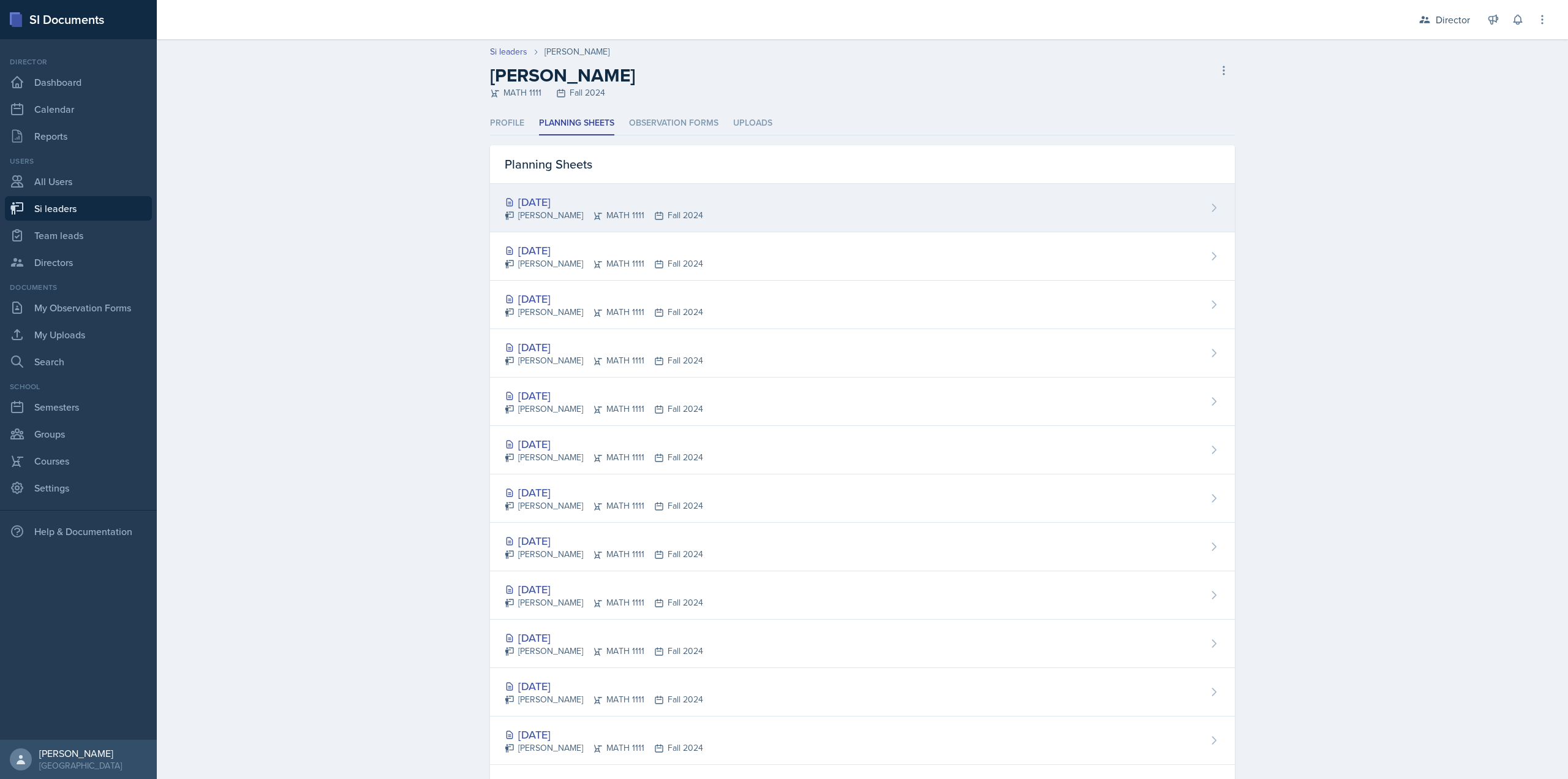
click at [580, 220] on div "LaNiesha Sparks MATH 1111 Fall 2024" at bounding box center [604, 215] width 199 height 13
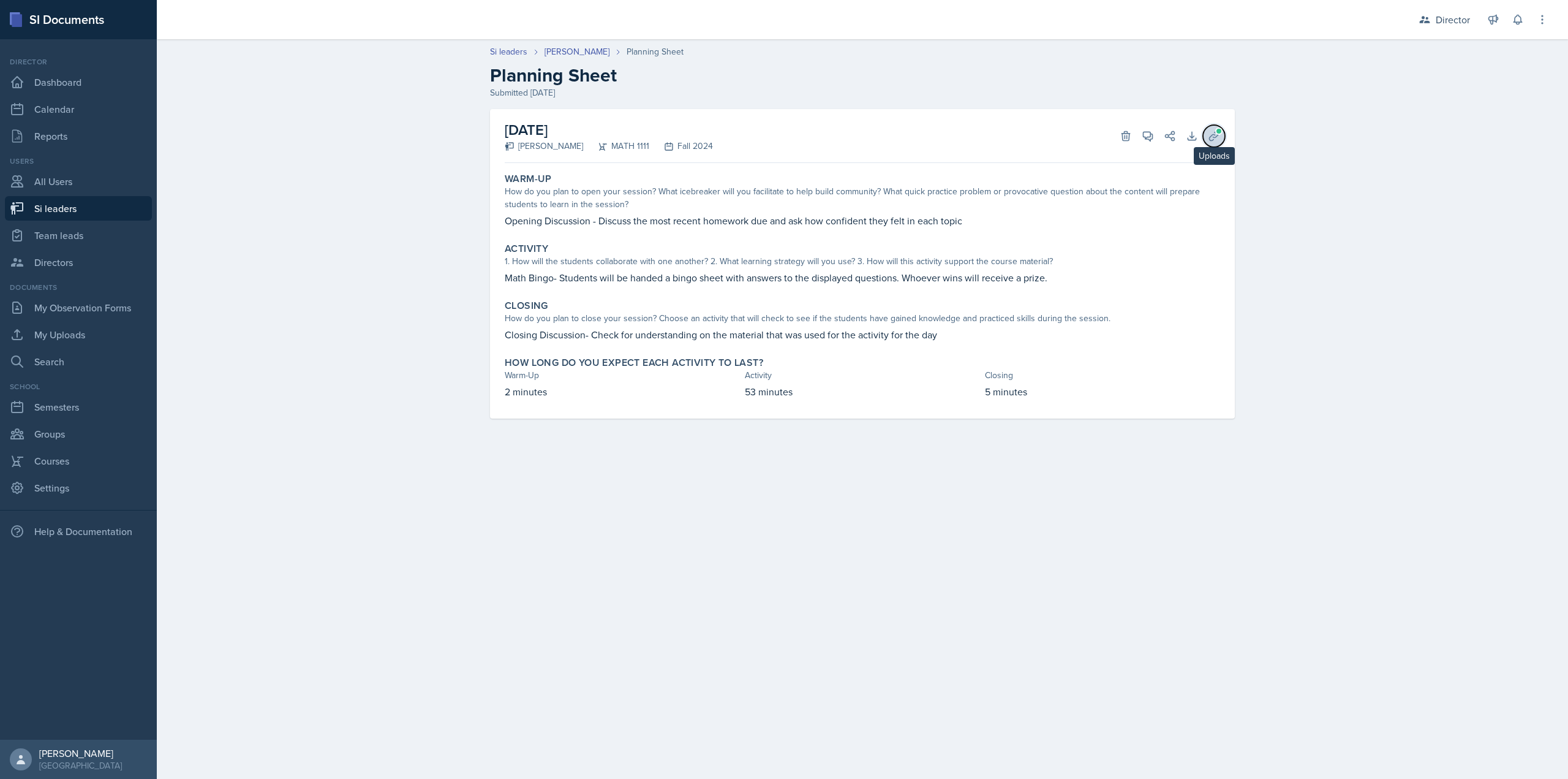
click at [1211, 140] on icon at bounding box center [1213, 135] width 9 height 9
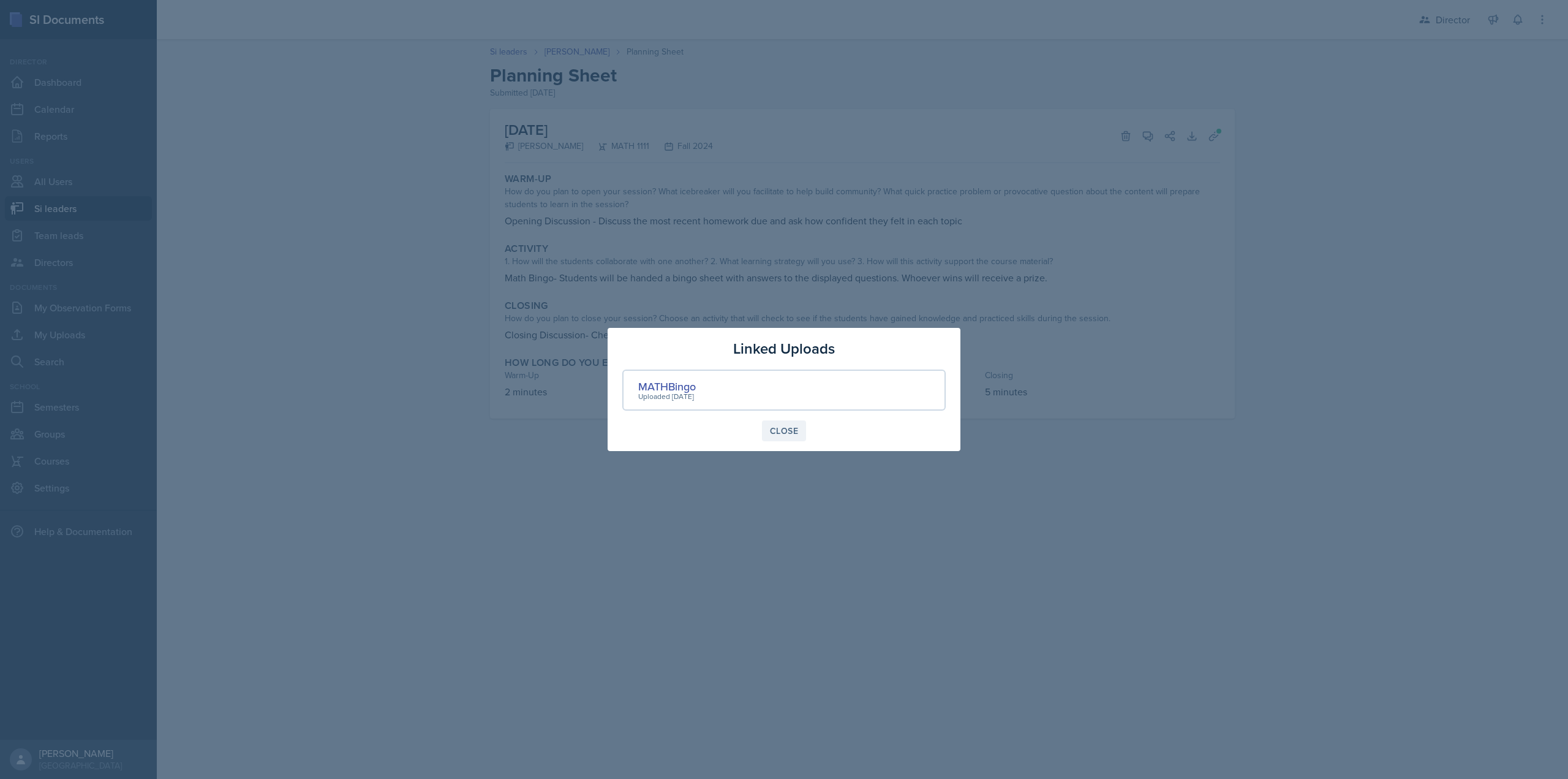
click at [798, 429] on button "Close" at bounding box center [783, 430] width 44 height 21
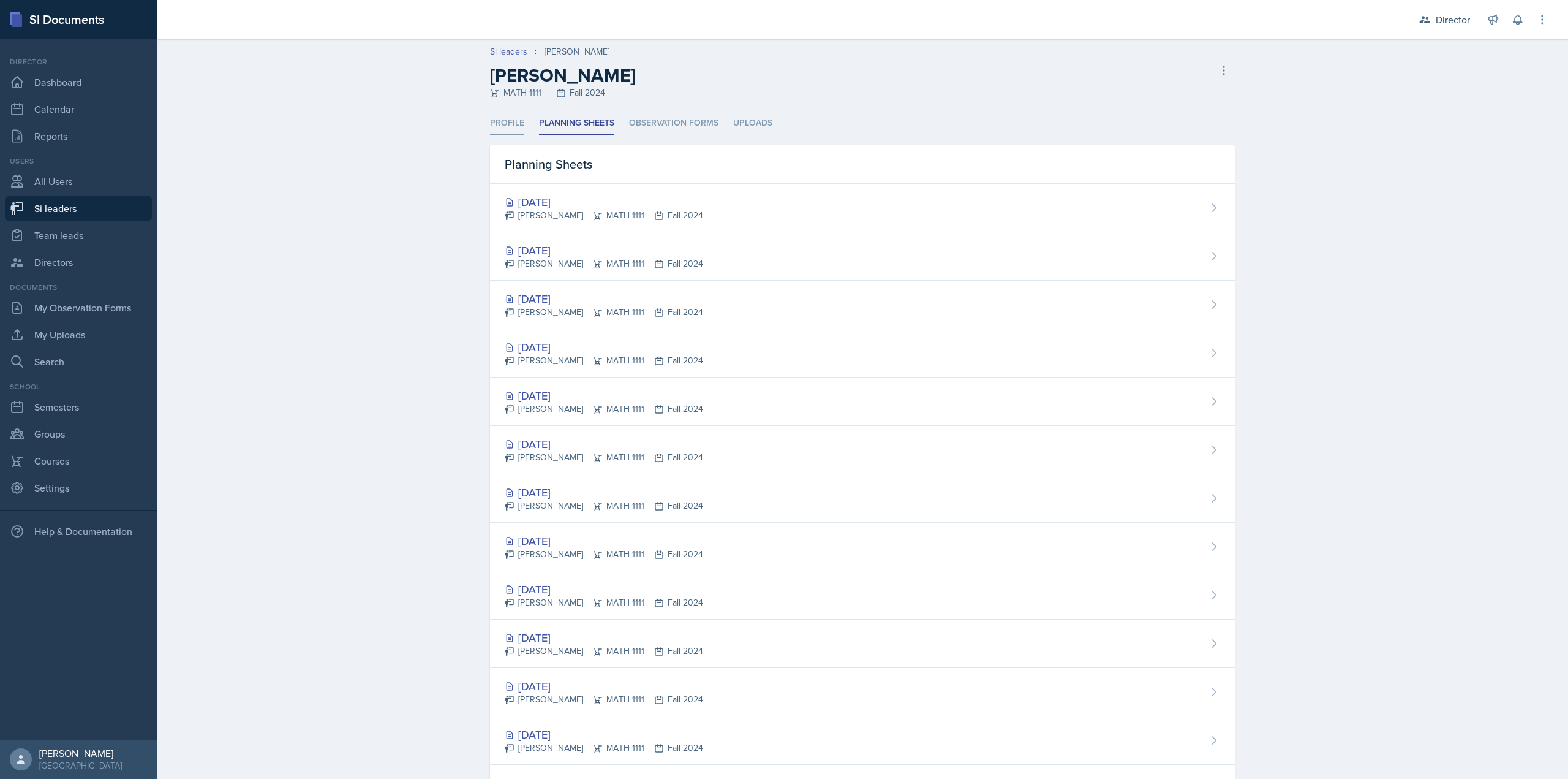
click at [499, 122] on li "Profile" at bounding box center [507, 123] width 34 height 24
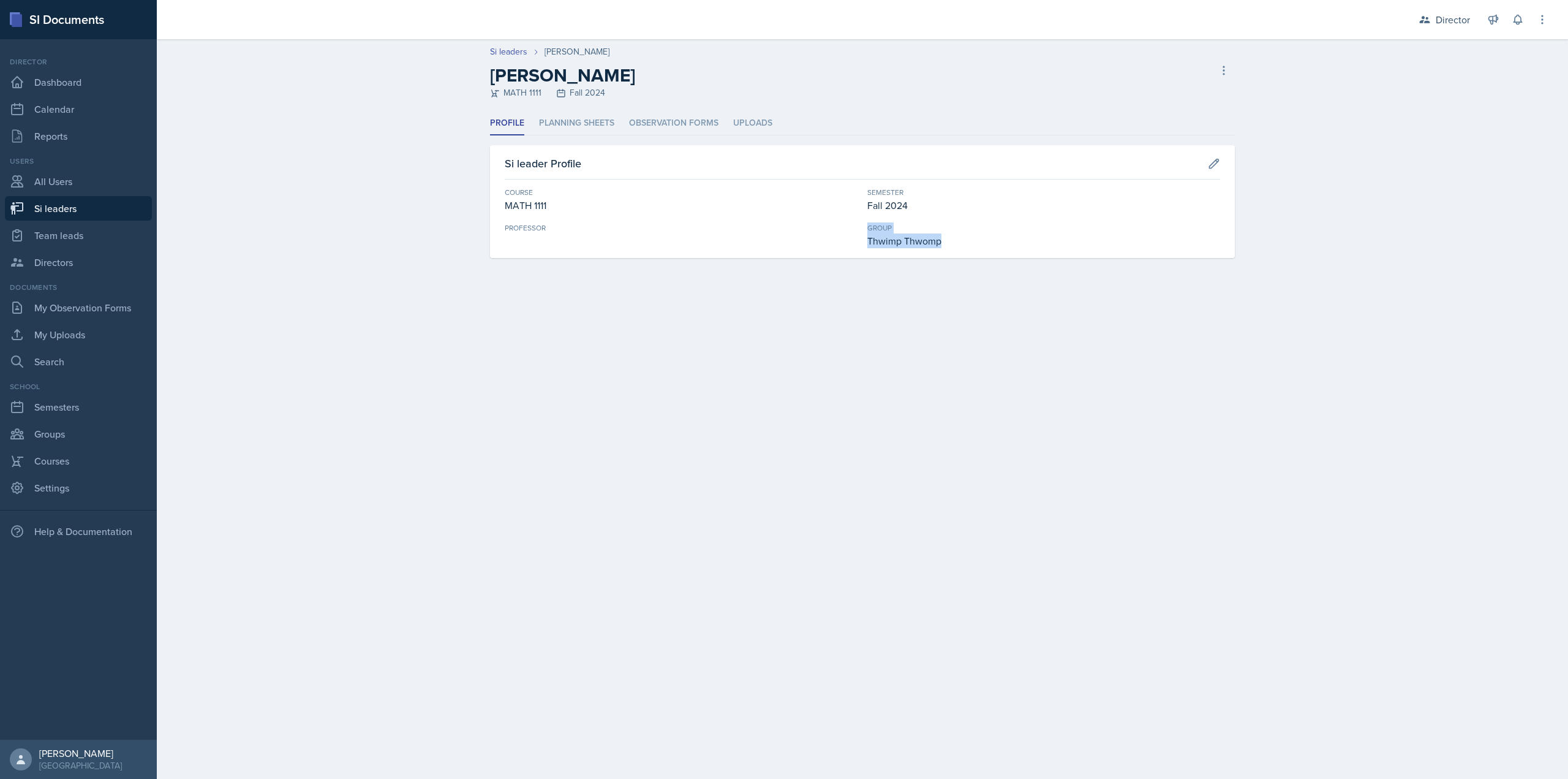
drag, startPoint x: 945, startPoint y: 243, endPoint x: 835, endPoint y: 242, distance: 110.0
click at [835, 242] on div "Course MATH 1111 Semester Fall 2024 Professor Group Thwimp Thwomp" at bounding box center [862, 217] width 715 height 61
click at [696, 240] on div "Professor" at bounding box center [681, 236] width 353 height 26
click at [1444, 21] on div "Director" at bounding box center [1453, 19] width 34 height 15
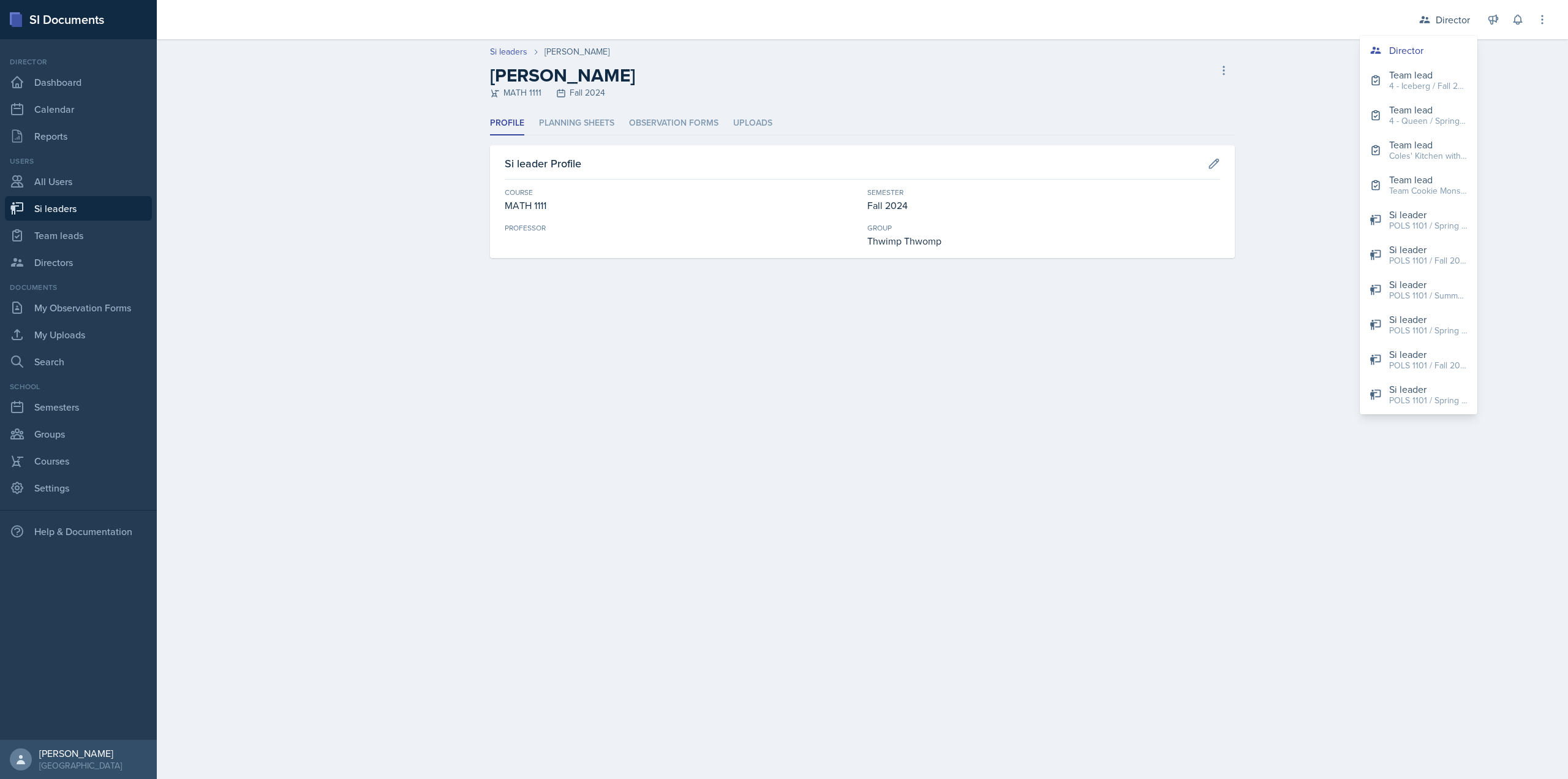
click at [916, 236] on div "Thwimp Thwomp" at bounding box center [1044, 240] width 353 height 15
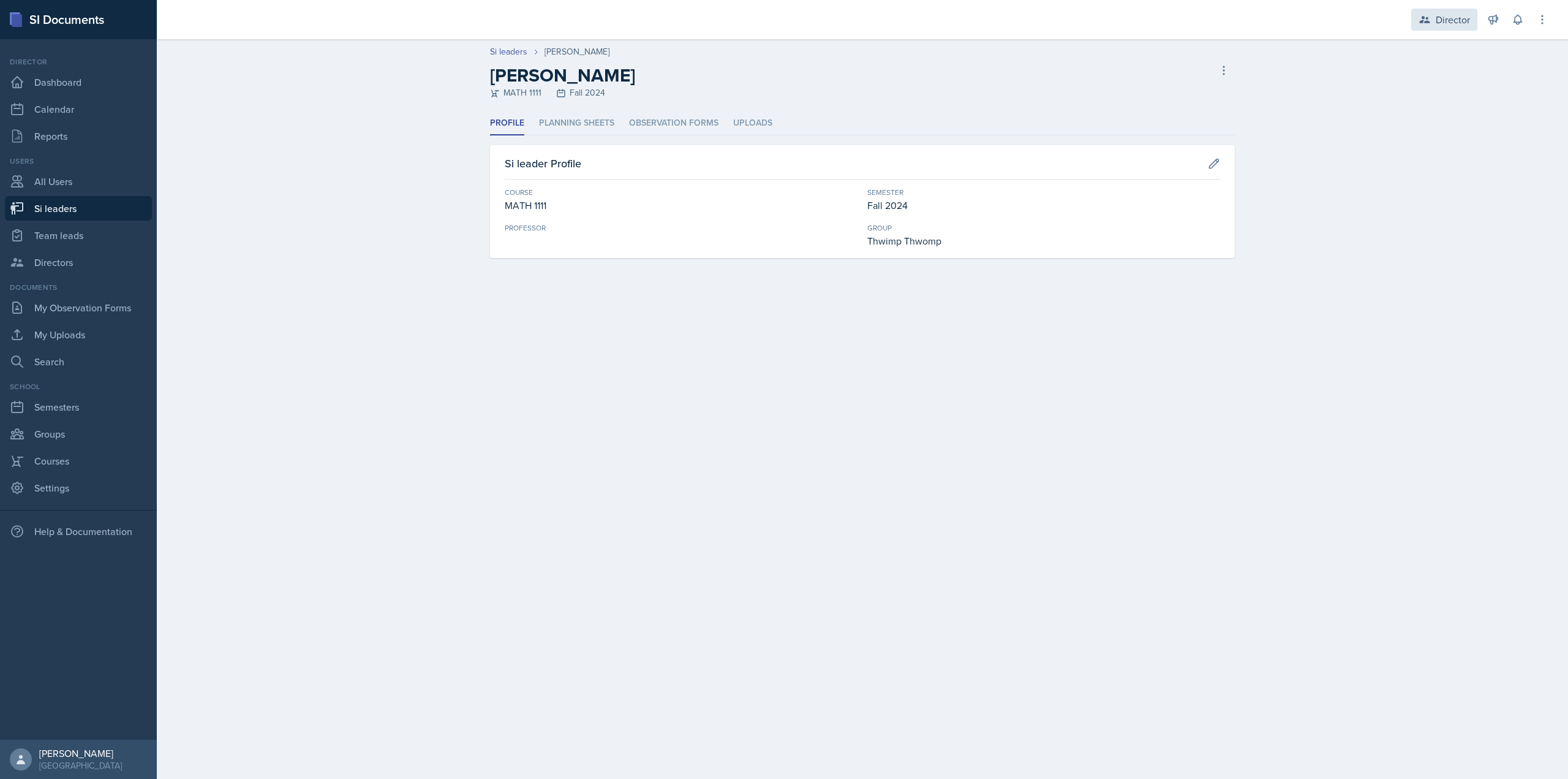
click at [1445, 24] on div "Director" at bounding box center [1453, 19] width 34 height 15
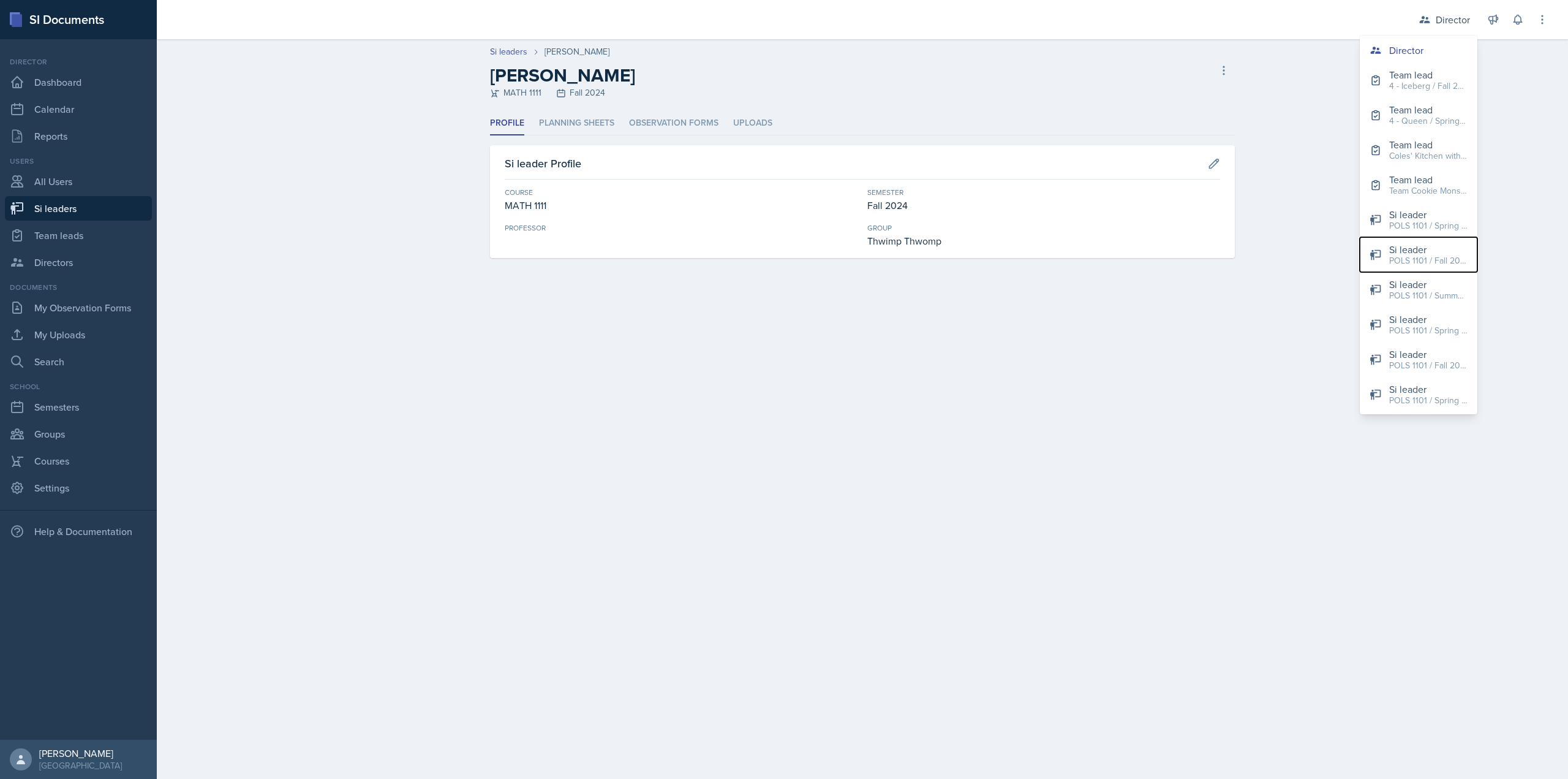
click at [1423, 237] on button "Si leader POLS 1101 / Fall 2023" at bounding box center [1418, 255] width 117 height 35
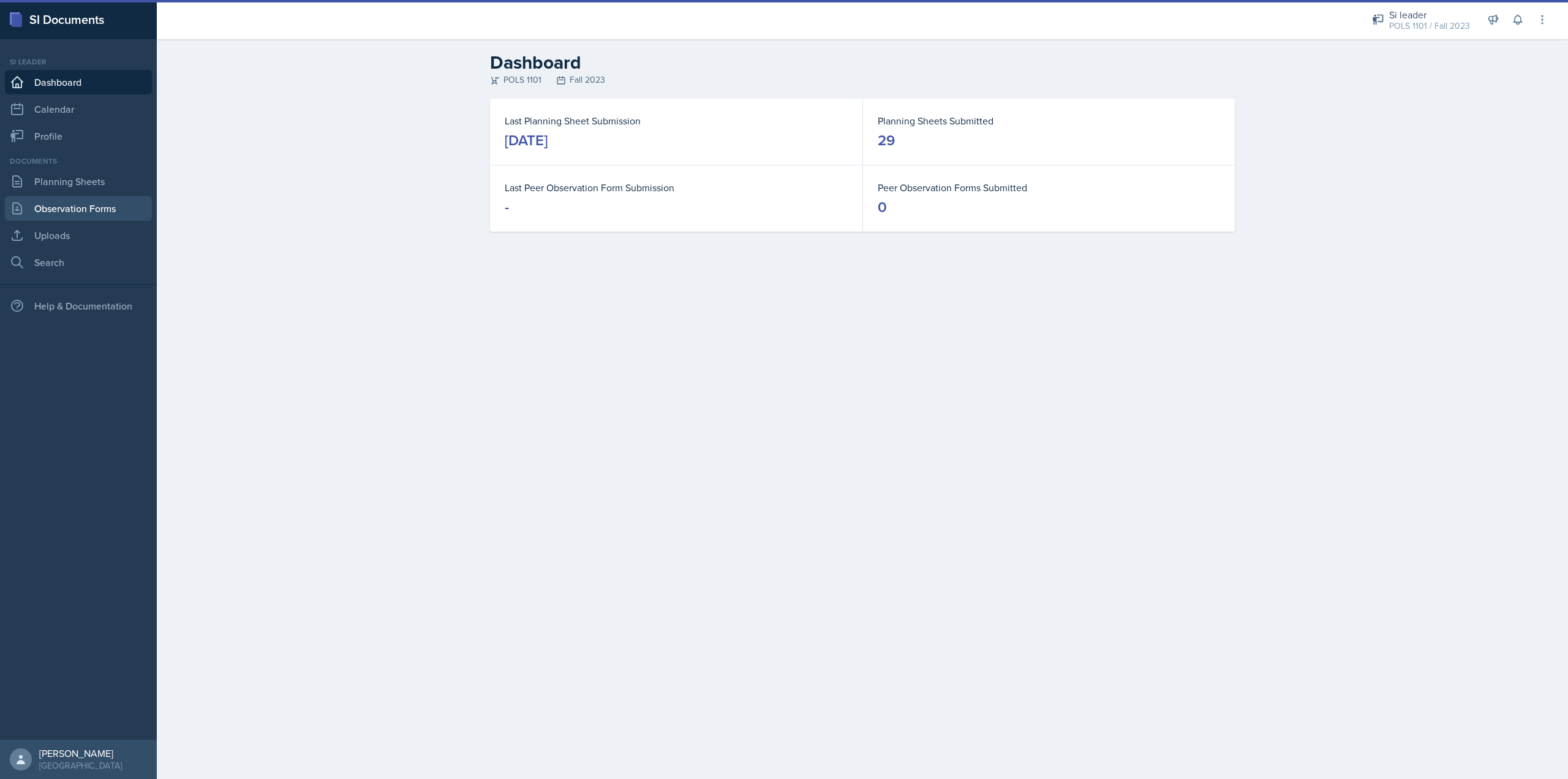
click at [113, 212] on link "Observation Forms" at bounding box center [79, 208] width 147 height 25
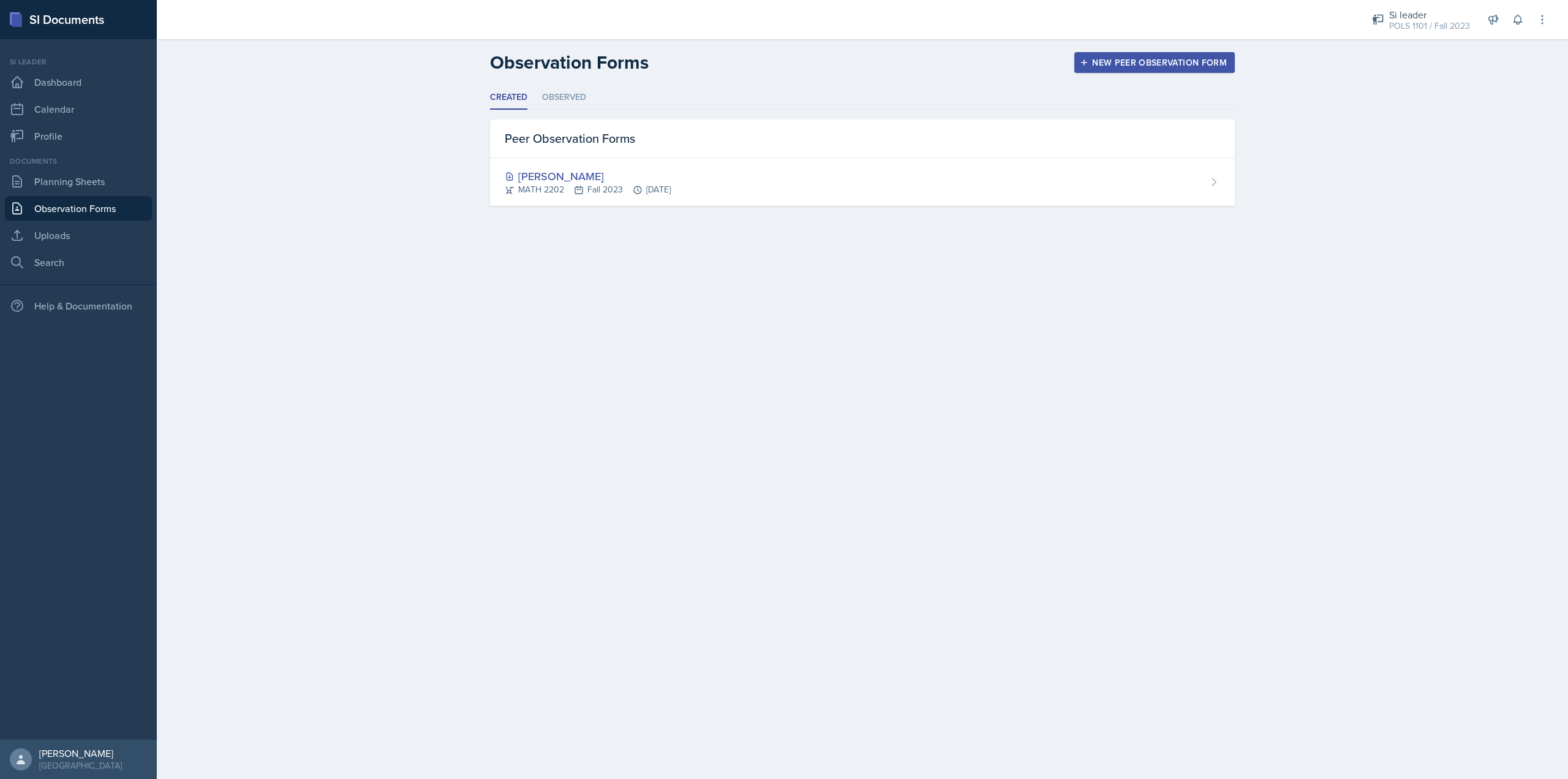
click at [1346, 237] on main "Observation Forms New Peer Observation Form Created Observed Created Observed P…" at bounding box center [862, 409] width 1411 height 740
click at [1378, 19] on icon at bounding box center [1378, 20] width 10 height 10
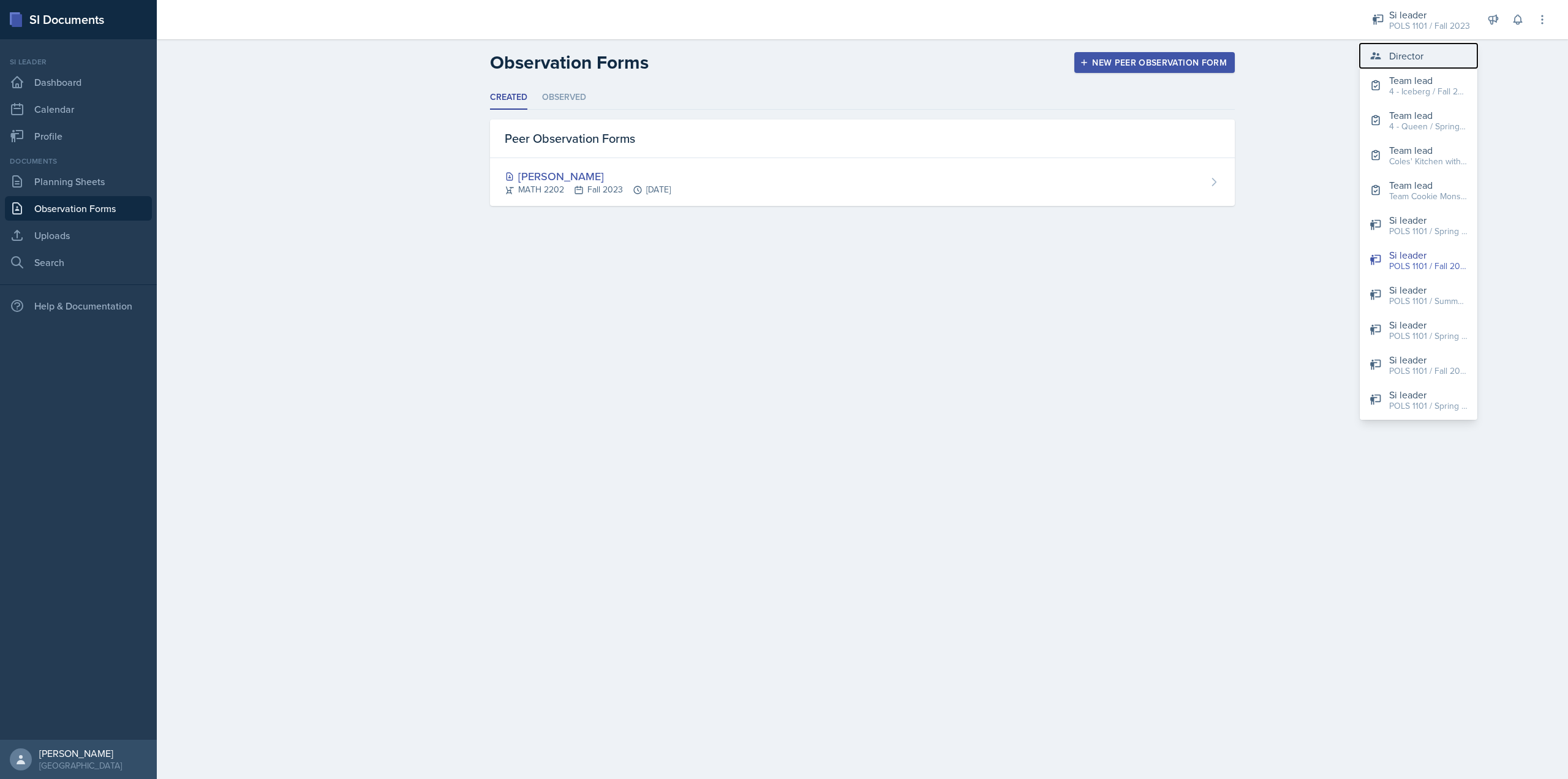
click at [1391, 55] on div "Director" at bounding box center [1406, 55] width 34 height 15
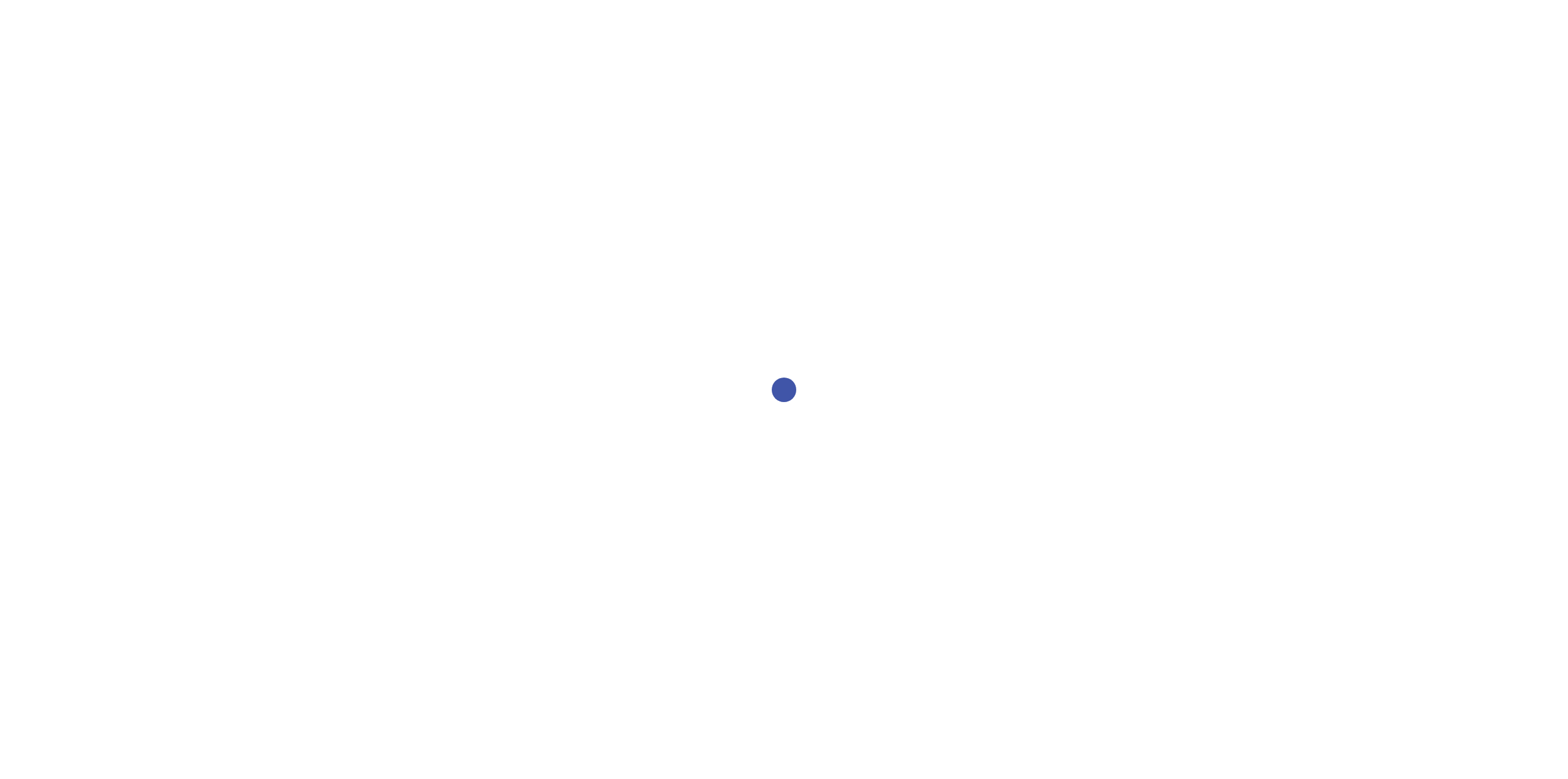
select select "2bed604d-1099-4043-b1bc-2365e8740244"
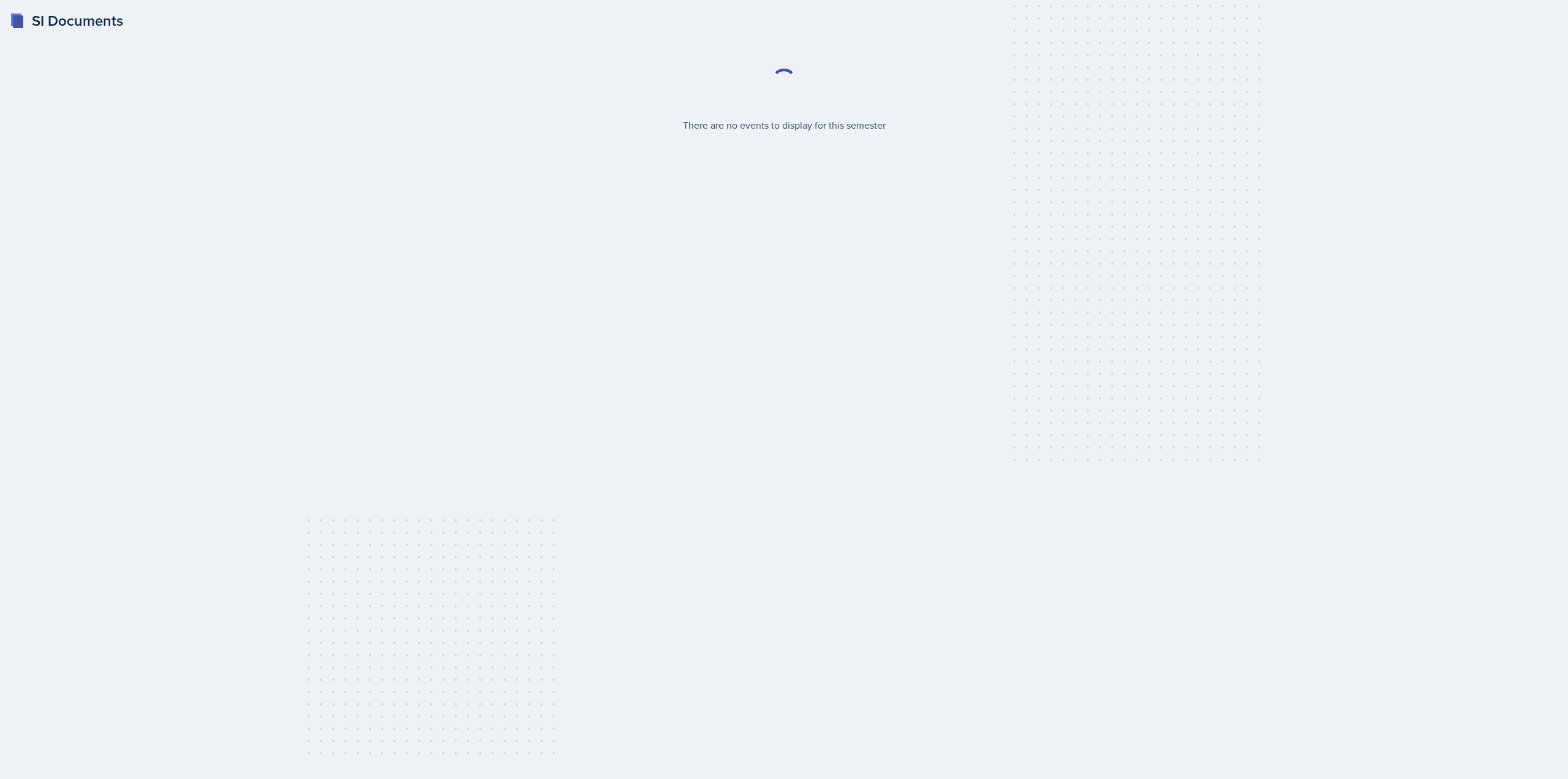
select select "2bed604d-1099-4043-b1bc-2365e8740244"
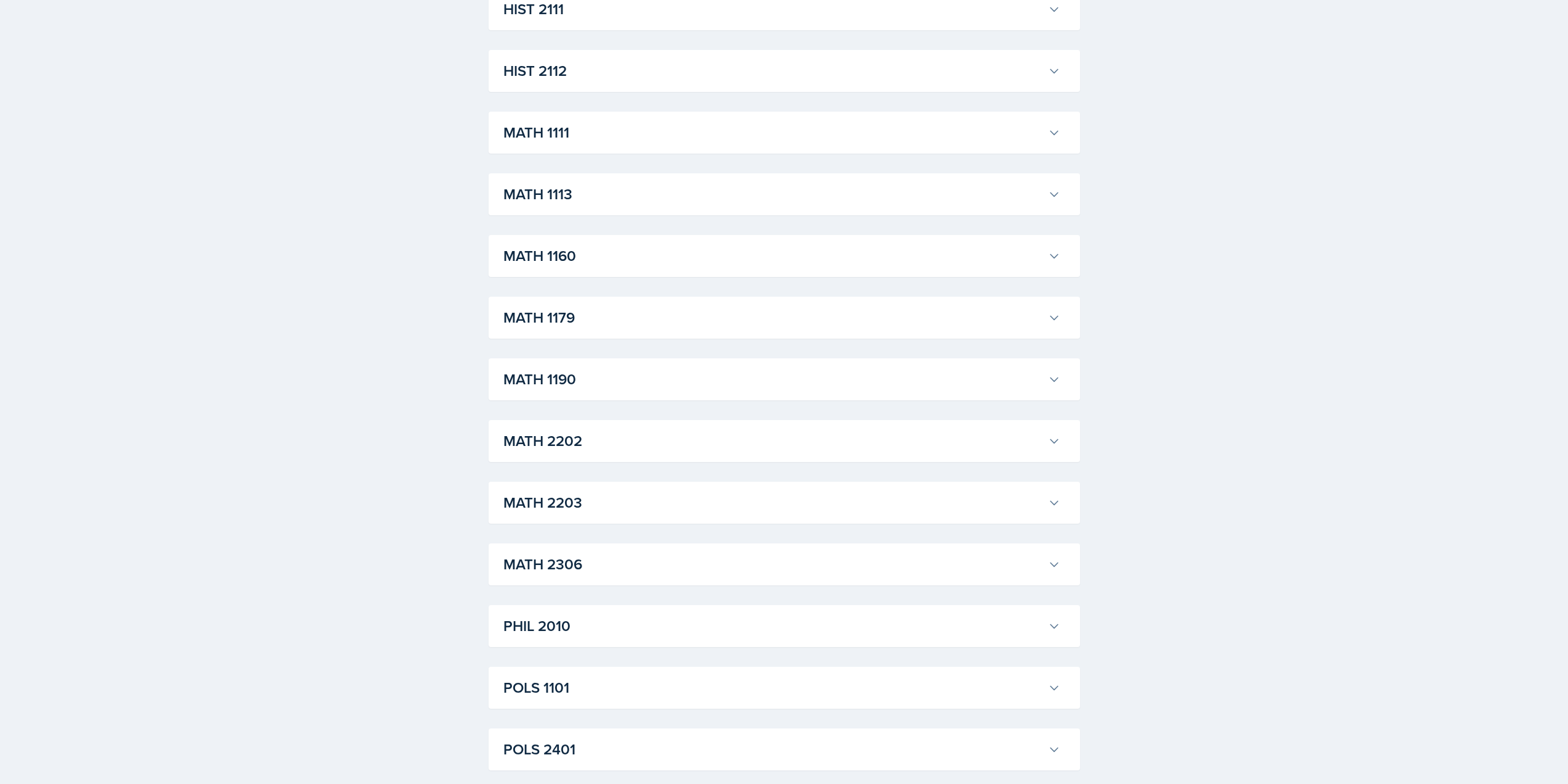
click at [559, 124] on h3 "MATH 1111" at bounding box center [773, 133] width 540 height 22
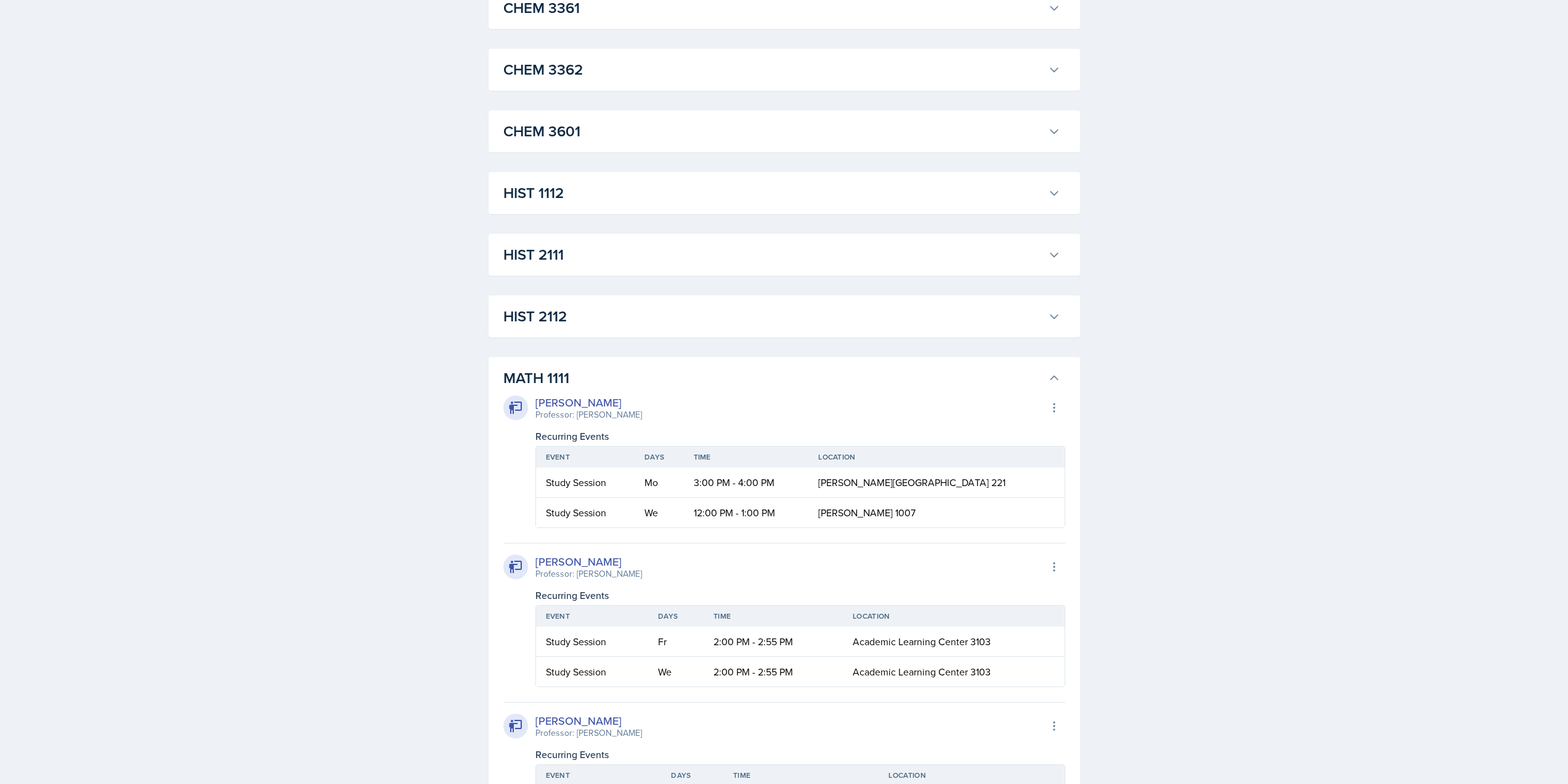
scroll to position [555, 0]
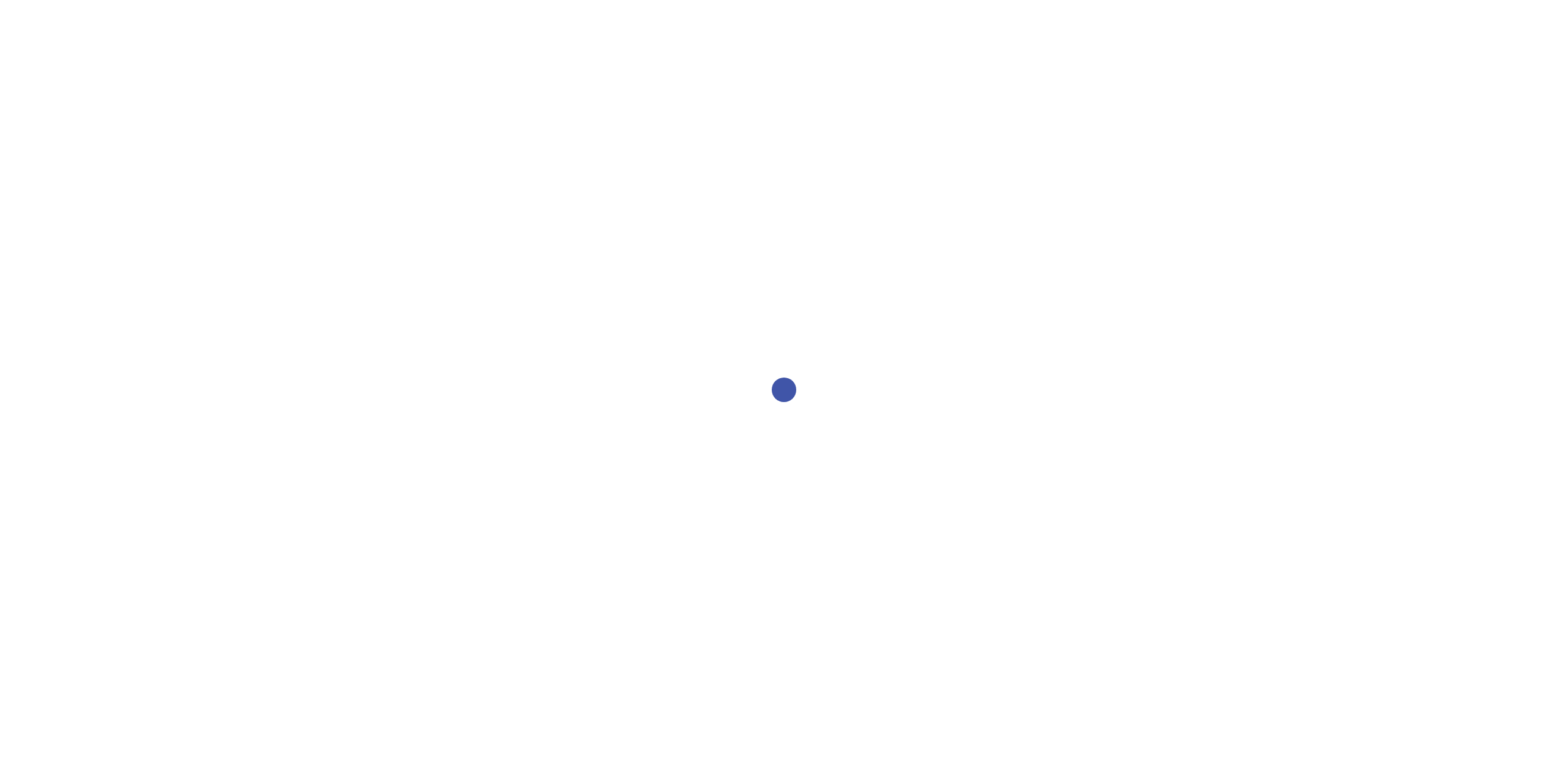
select select "2bed604d-1099-4043-b1bc-2365e8740244"
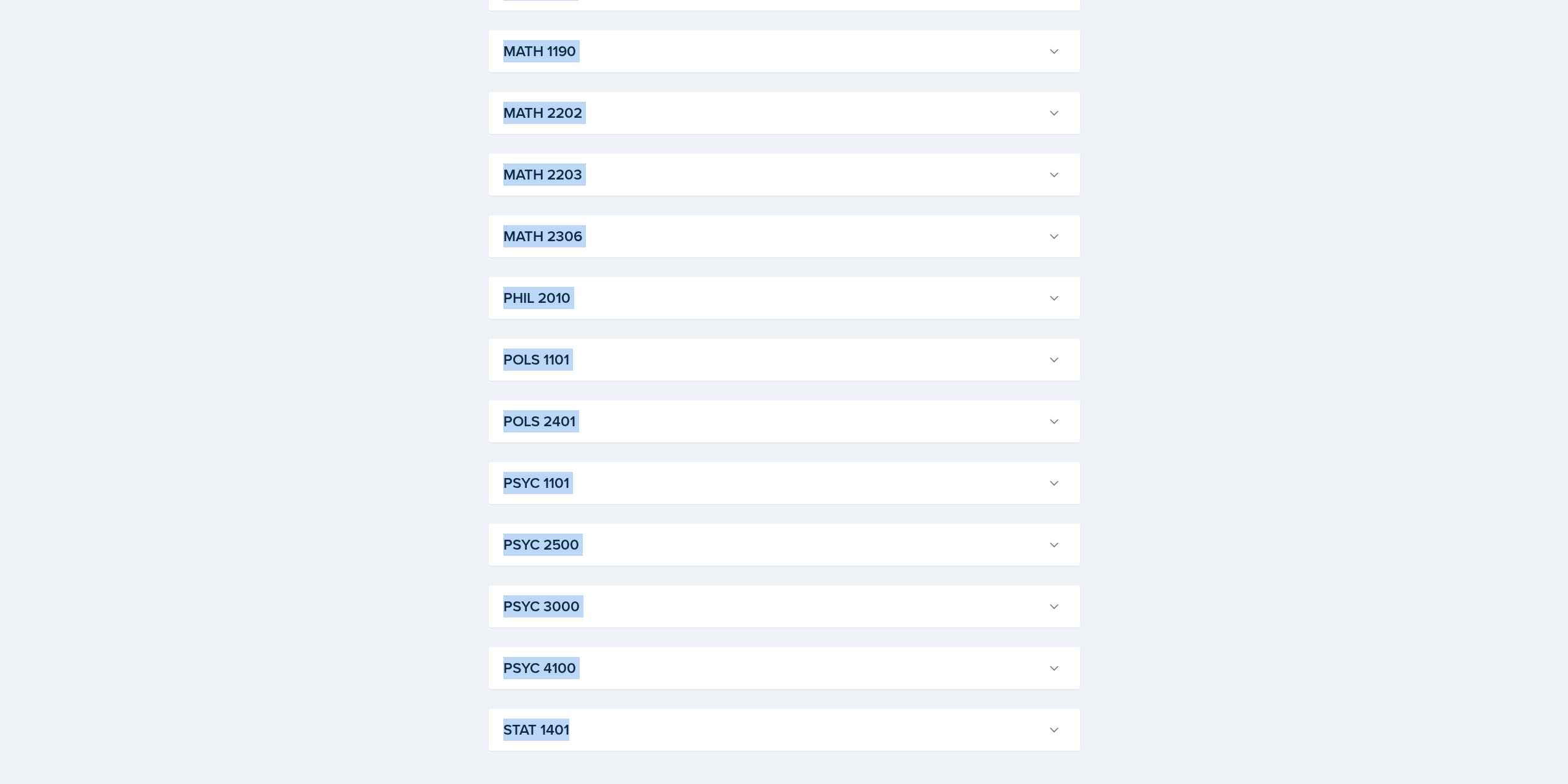
scroll to position [1422, 0]
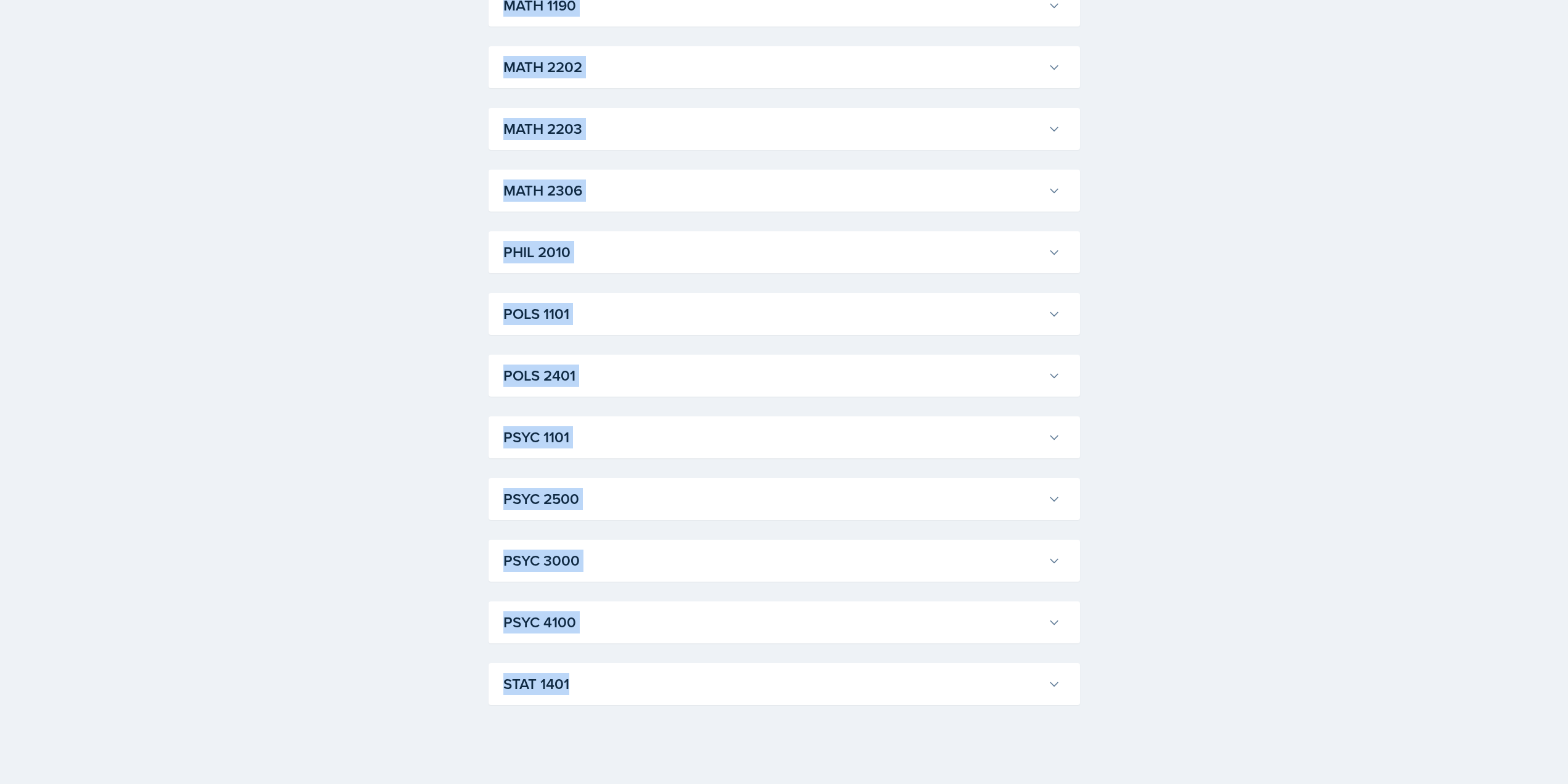
drag, startPoint x: 472, startPoint y: 237, endPoint x: 601, endPoint y: 807, distance: 584.4
copy div "ACCT 2101 Landrea Bishop Professor: Stephanie Miller Export to Google Calendar …"
drag, startPoint x: 1195, startPoint y: 455, endPoint x: 1202, endPoint y: 446, distance: 11.4
